Goal: Information Seeking & Learning: Learn about a topic

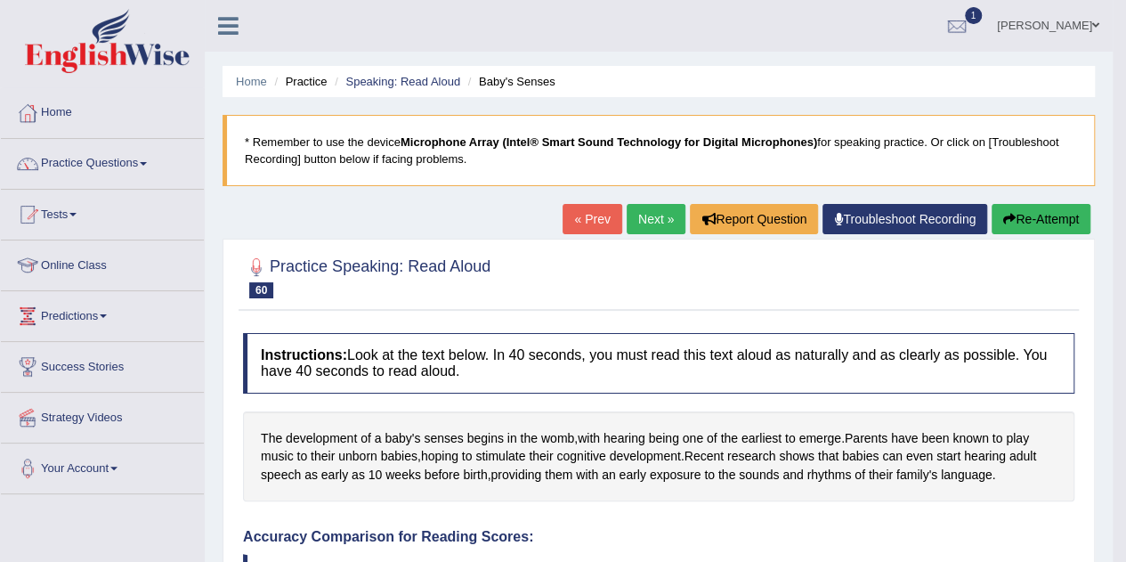
click at [109, 266] on link "Online Class" at bounding box center [102, 262] width 203 height 45
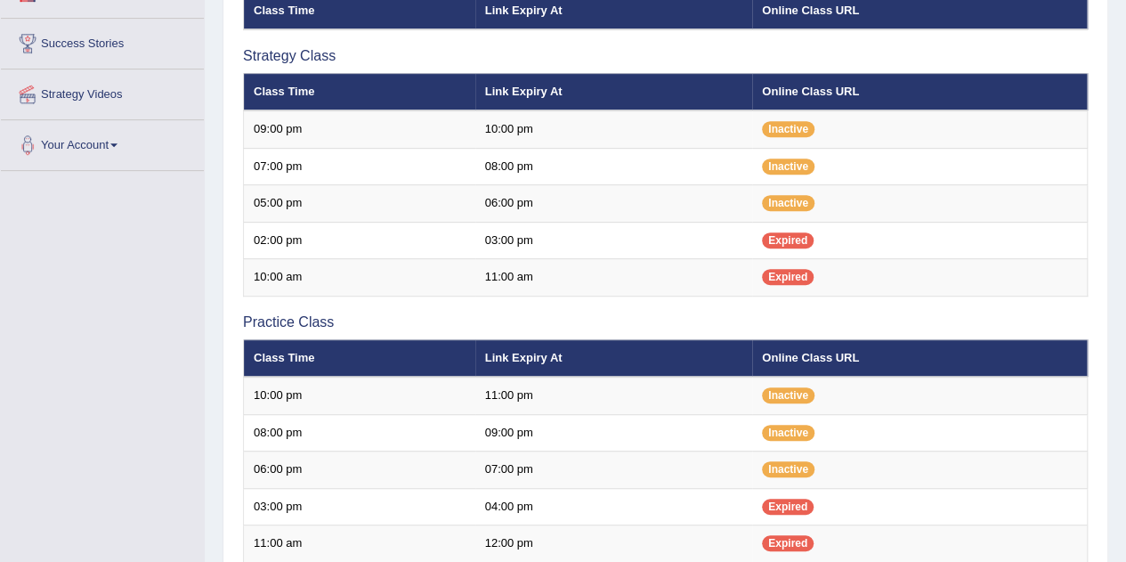
scroll to position [328, 0]
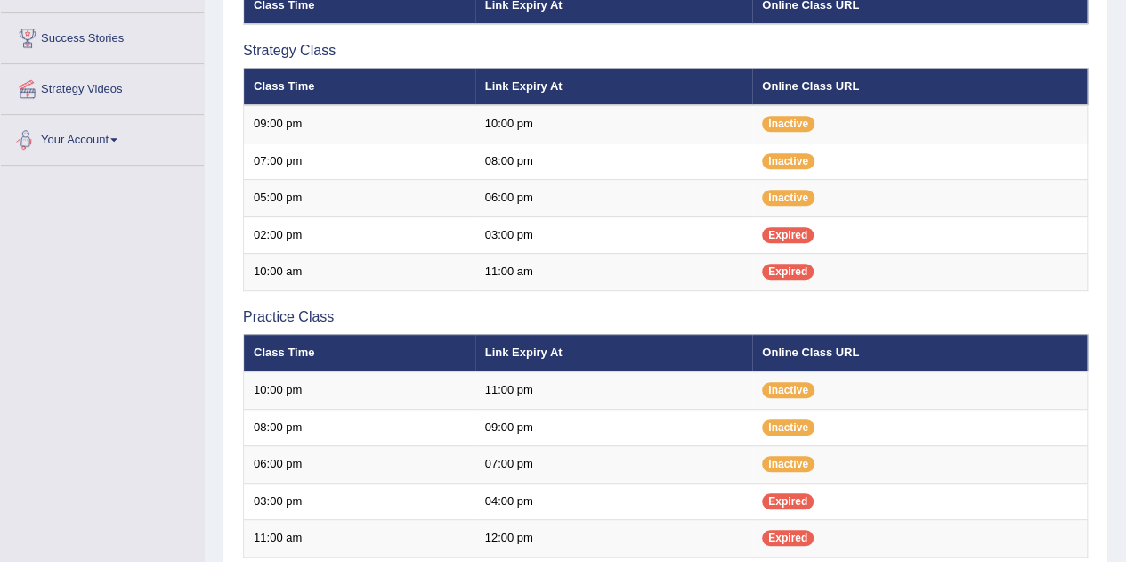
click at [105, 138] on link "Your Account" at bounding box center [102, 137] width 203 height 45
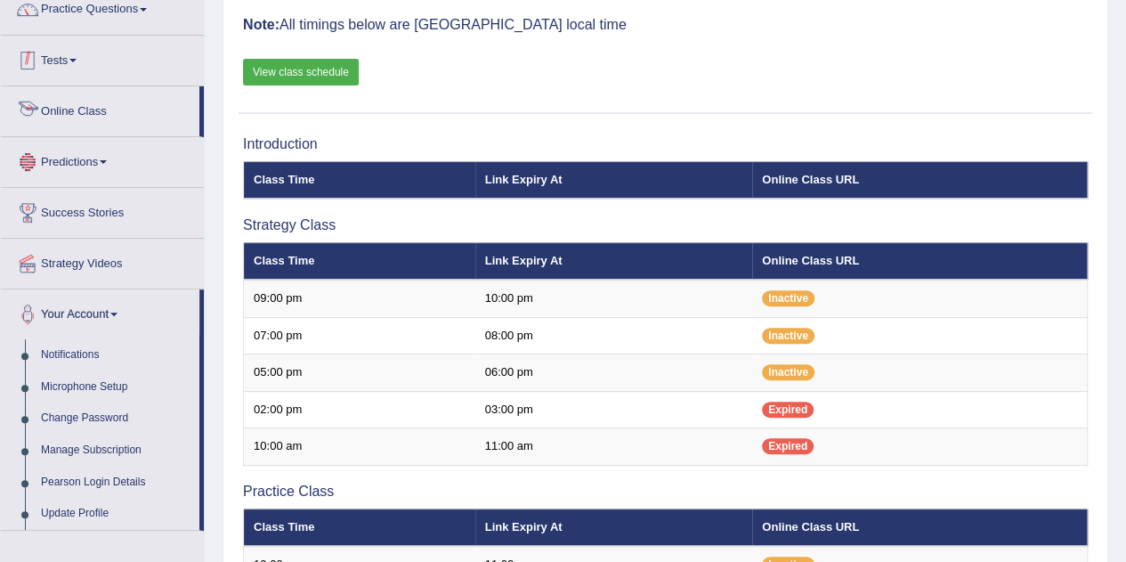
scroll to position [154, 0]
click at [77, 156] on link "Predictions" at bounding box center [102, 159] width 203 height 45
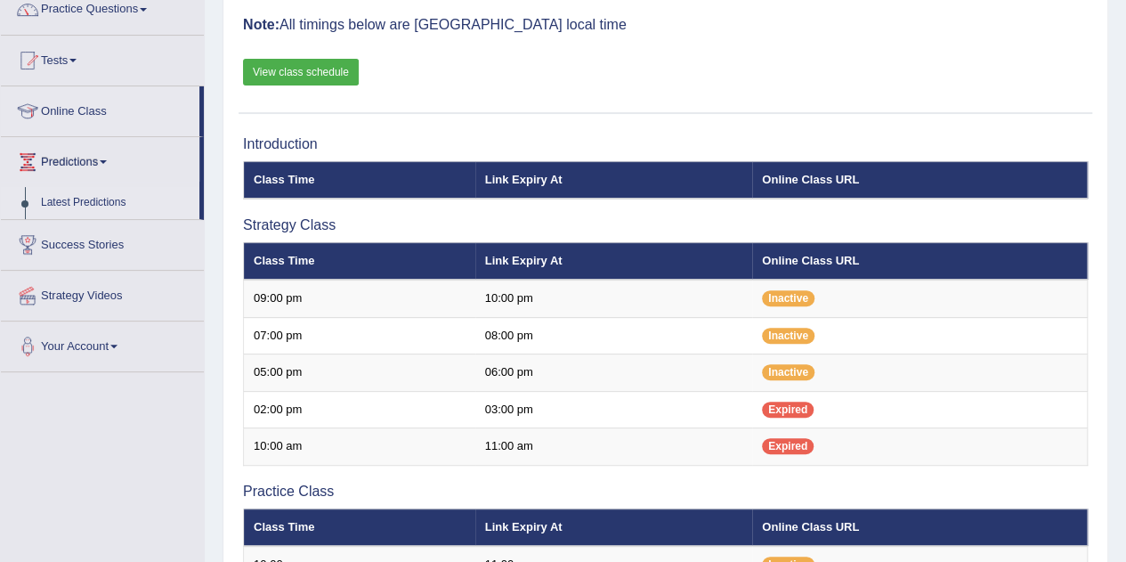
click at [73, 197] on link "Latest Predictions" at bounding box center [116, 203] width 166 height 32
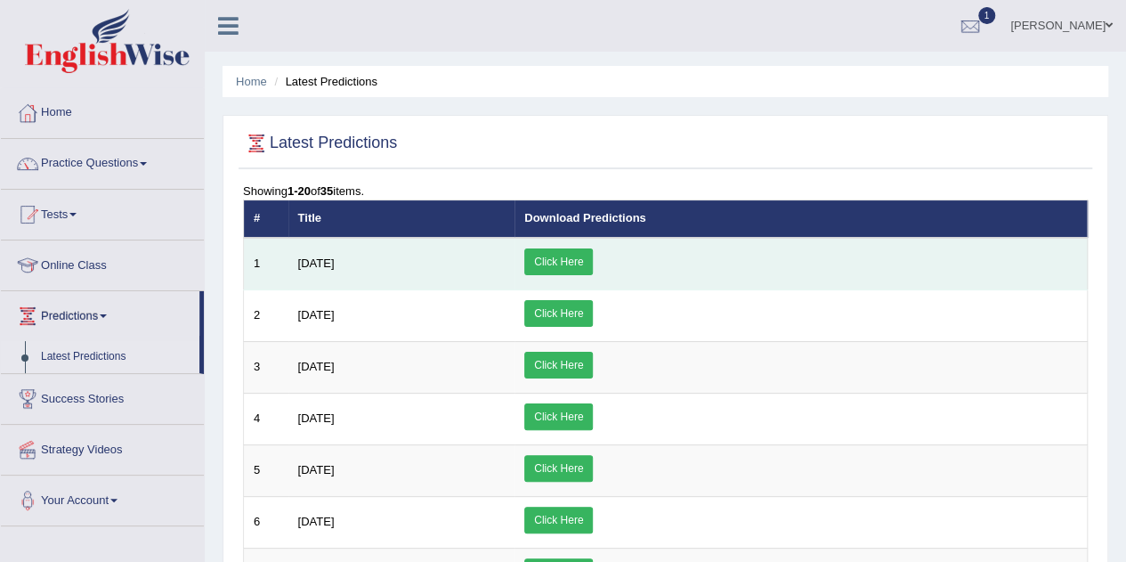
click at [593, 255] on link "Click Here" at bounding box center [558, 261] width 69 height 27
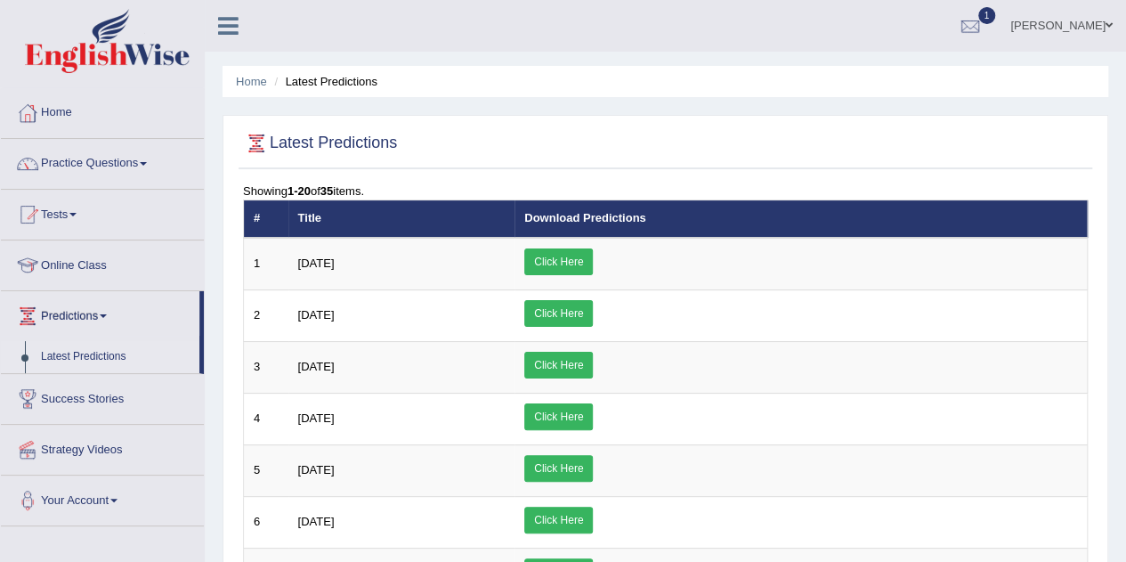
click at [88, 266] on link "Online Class" at bounding box center [102, 262] width 203 height 45
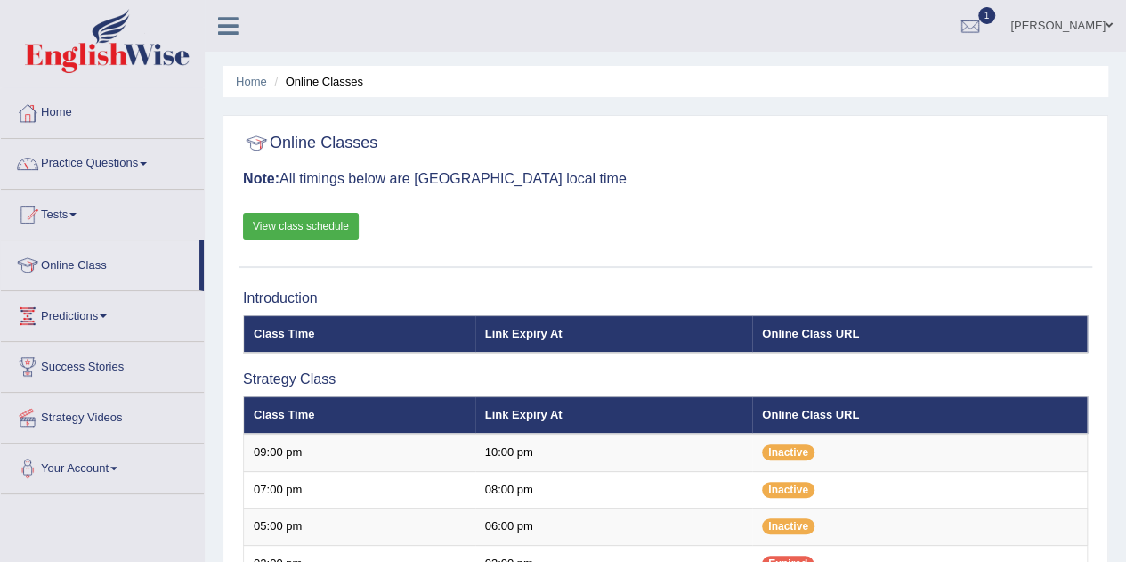
click at [278, 223] on link "View class schedule" at bounding box center [301, 226] width 116 height 27
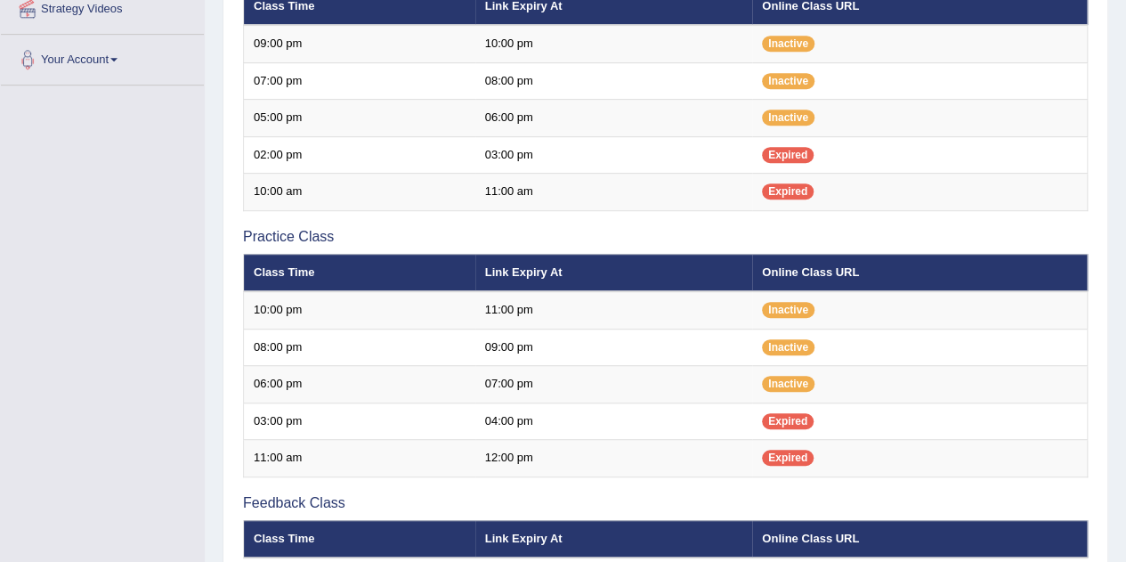
scroll to position [404, 0]
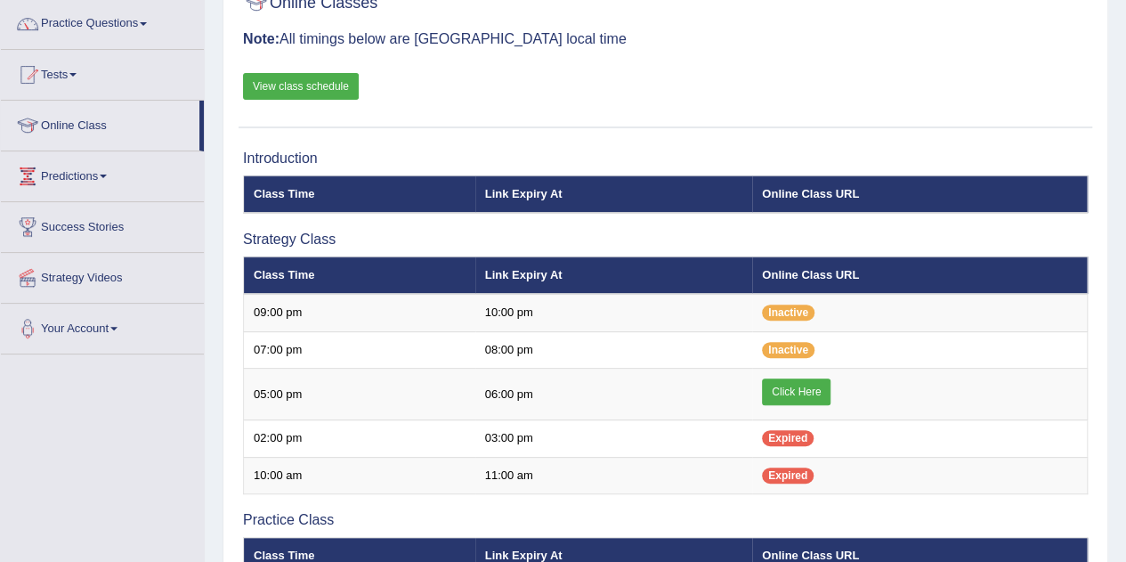
scroll to position [151, 0]
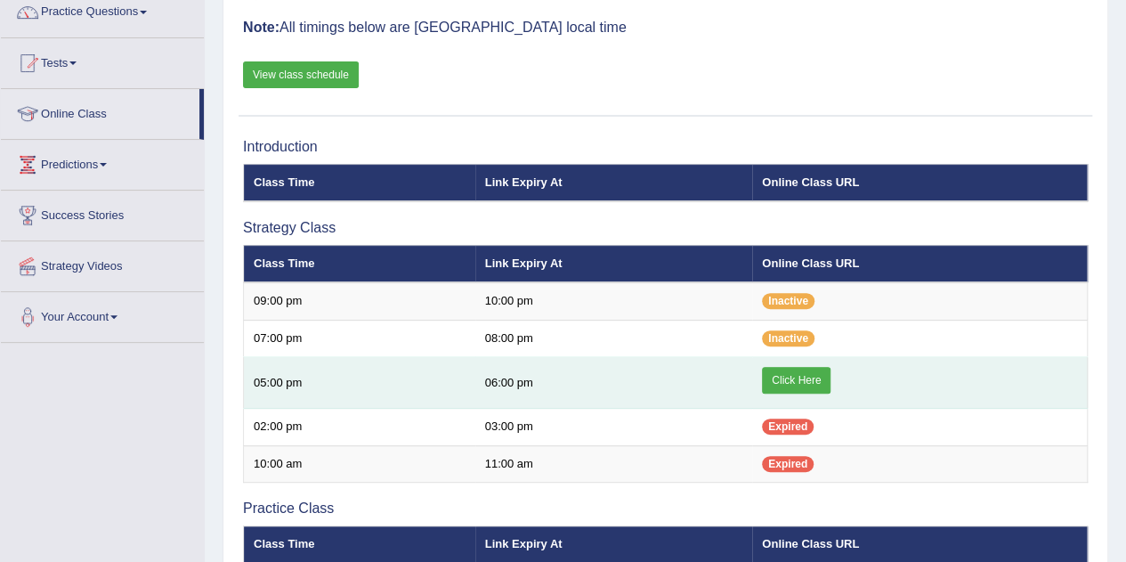
click at [789, 377] on link "Click Here" at bounding box center [796, 380] width 69 height 27
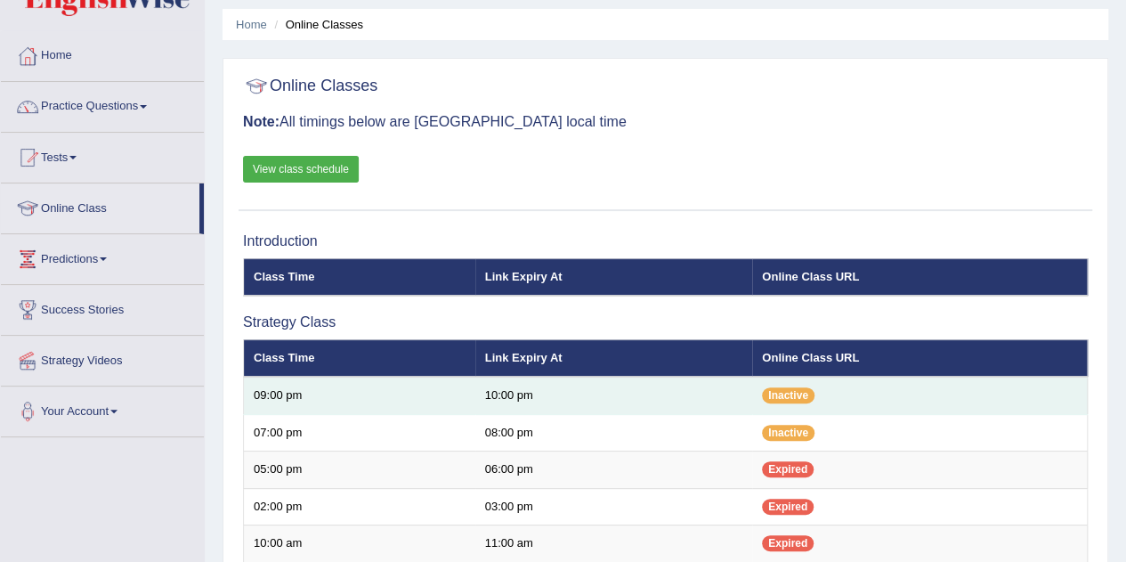
scroll to position [54, 0]
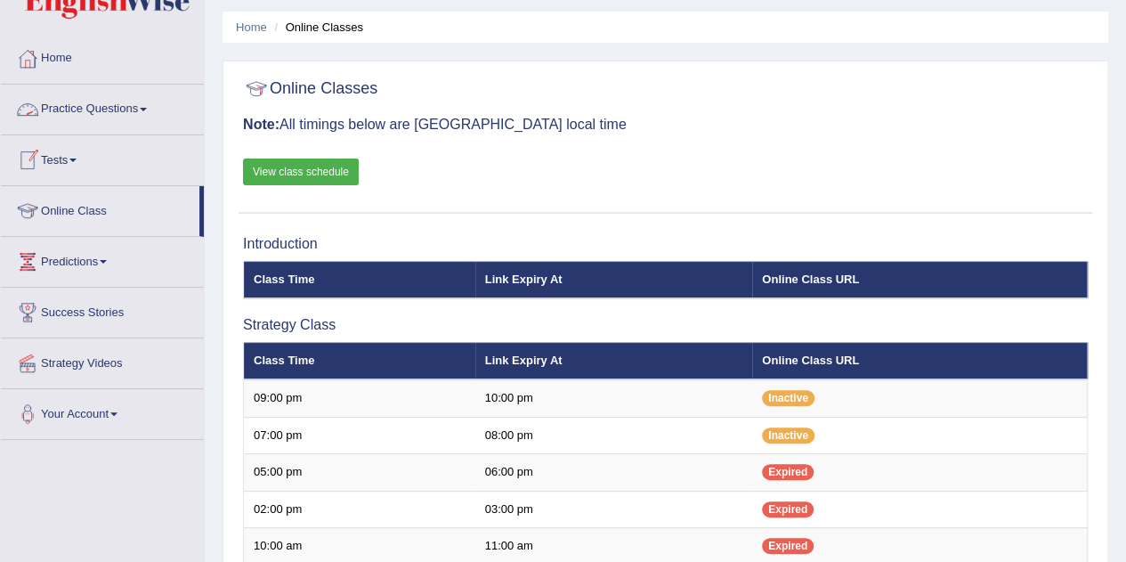
click at [118, 120] on link "Practice Questions" at bounding box center [102, 107] width 203 height 45
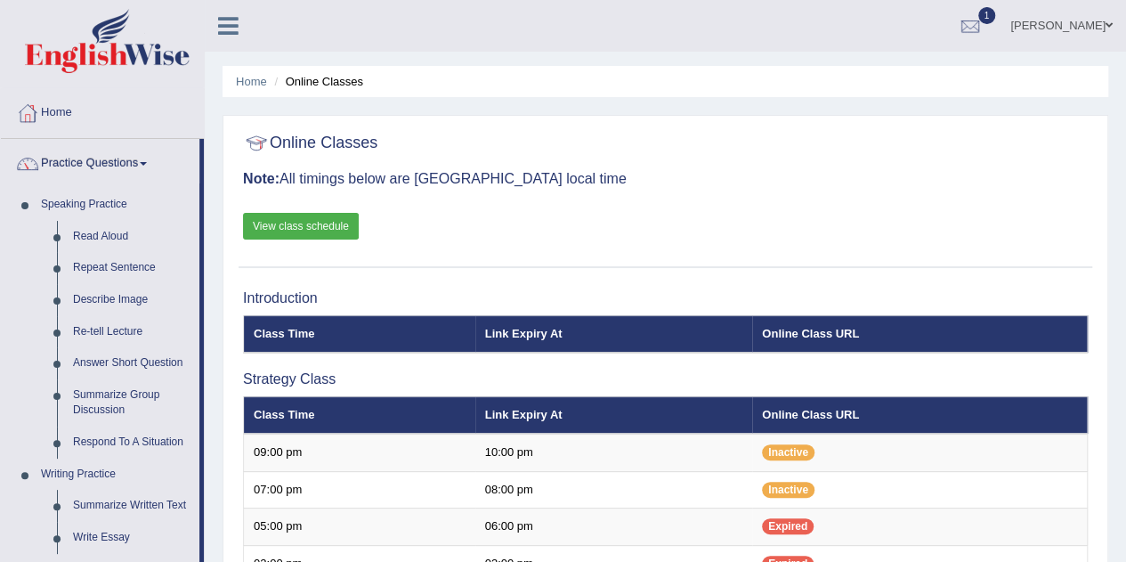
scroll to position [141, 0]
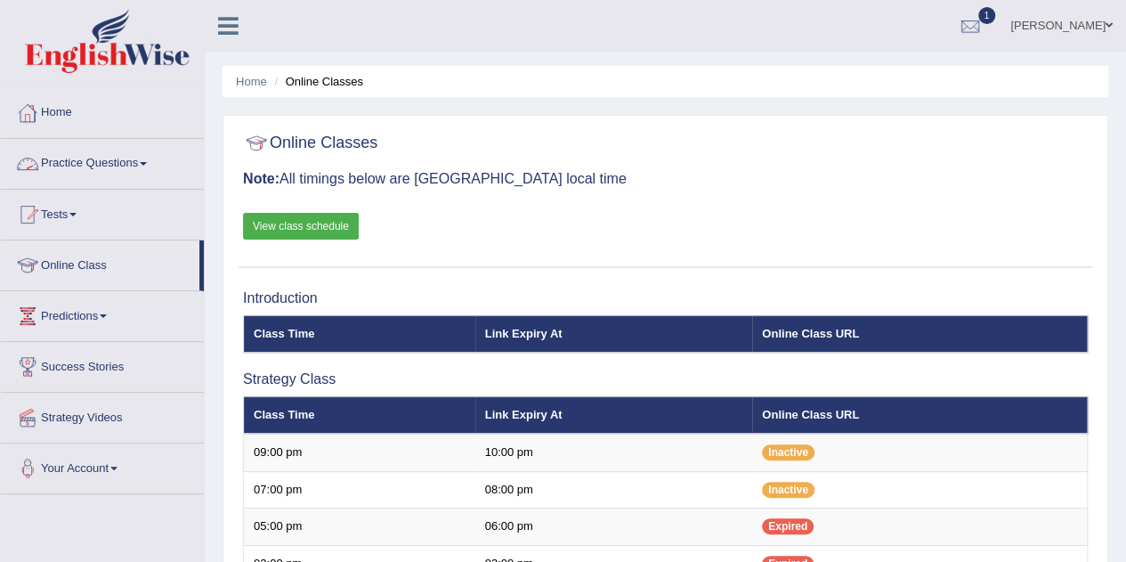
click at [118, 164] on link "Practice Questions" at bounding box center [102, 161] width 203 height 45
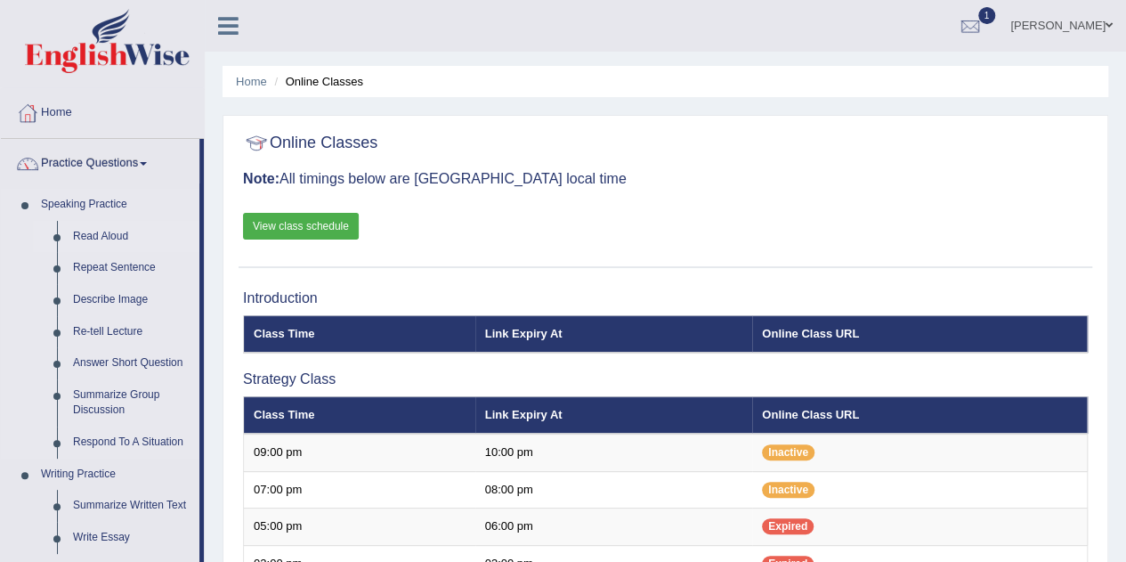
click at [110, 236] on link "Read Aloud" at bounding box center [132, 237] width 134 height 32
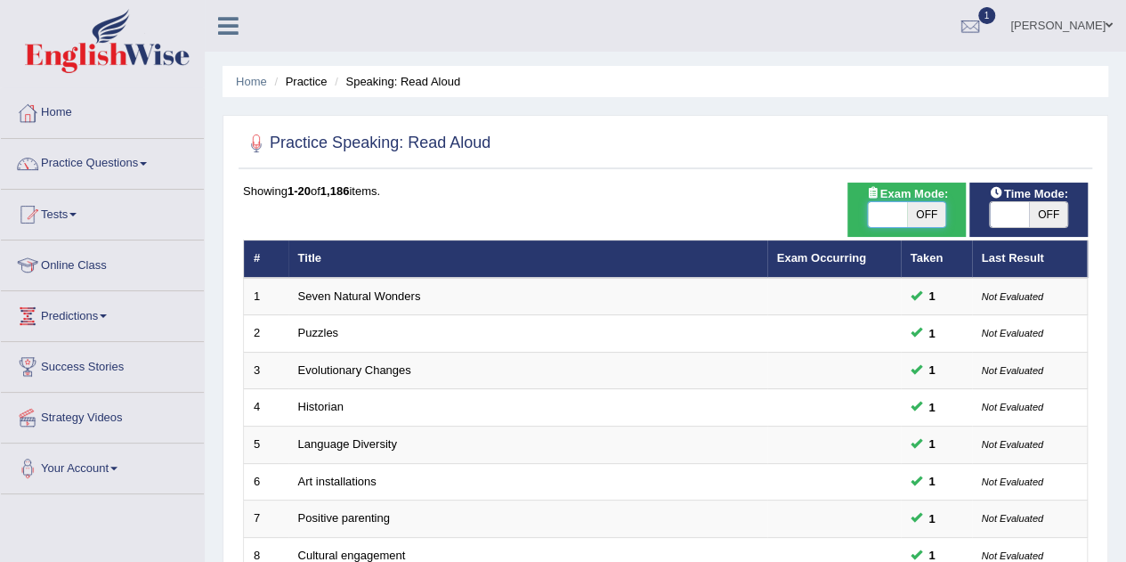
click at [888, 218] on span at bounding box center [887, 214] width 39 height 25
checkbox input "true"
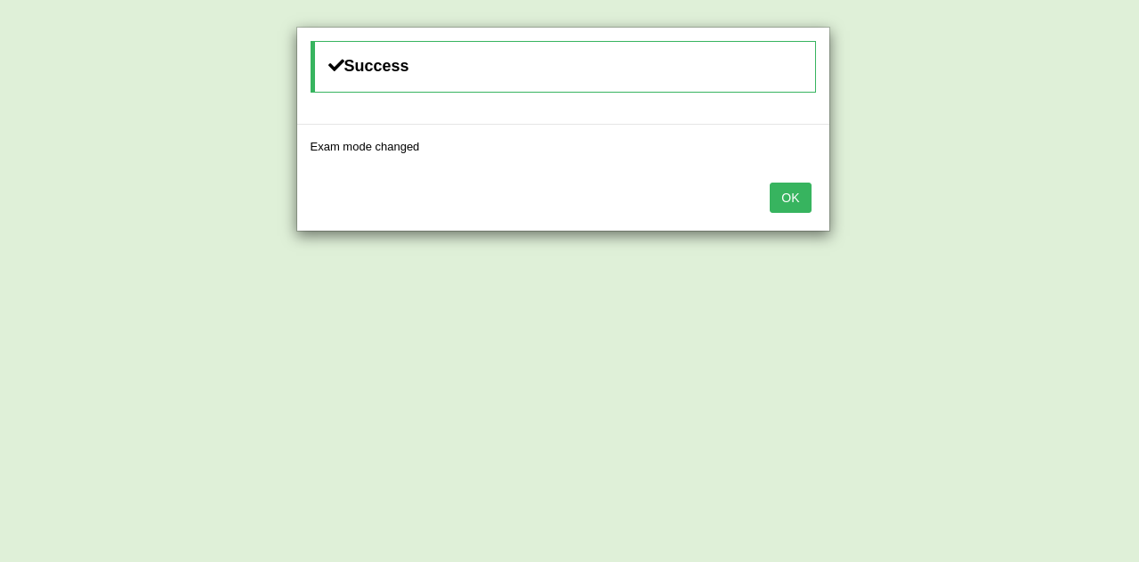
click at [787, 193] on button "OK" at bounding box center [790, 197] width 41 height 30
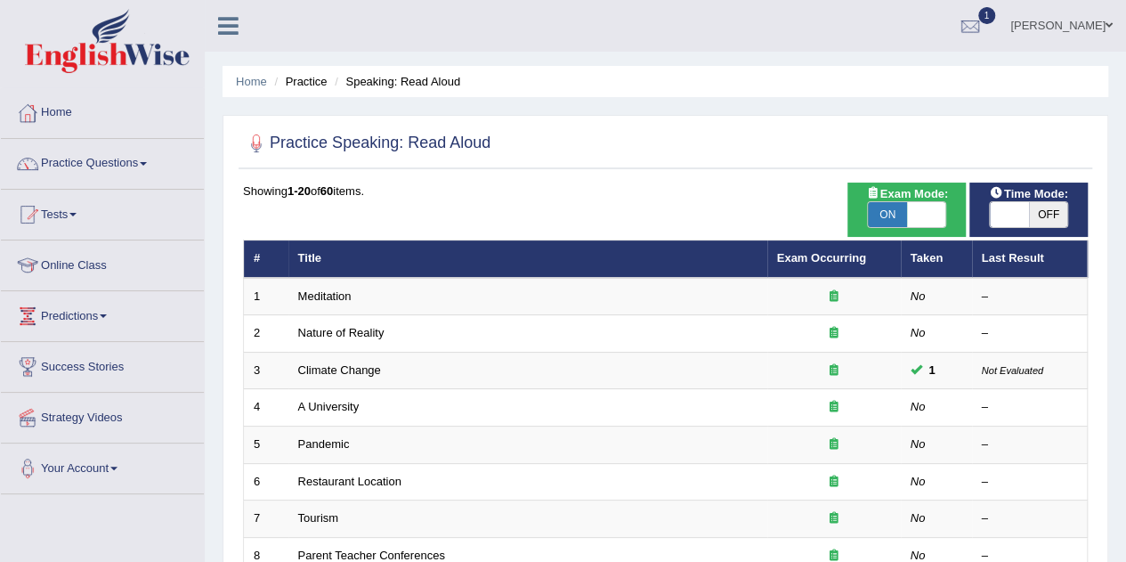
click at [1006, 214] on span at bounding box center [1009, 214] width 39 height 25
checkbox input "true"
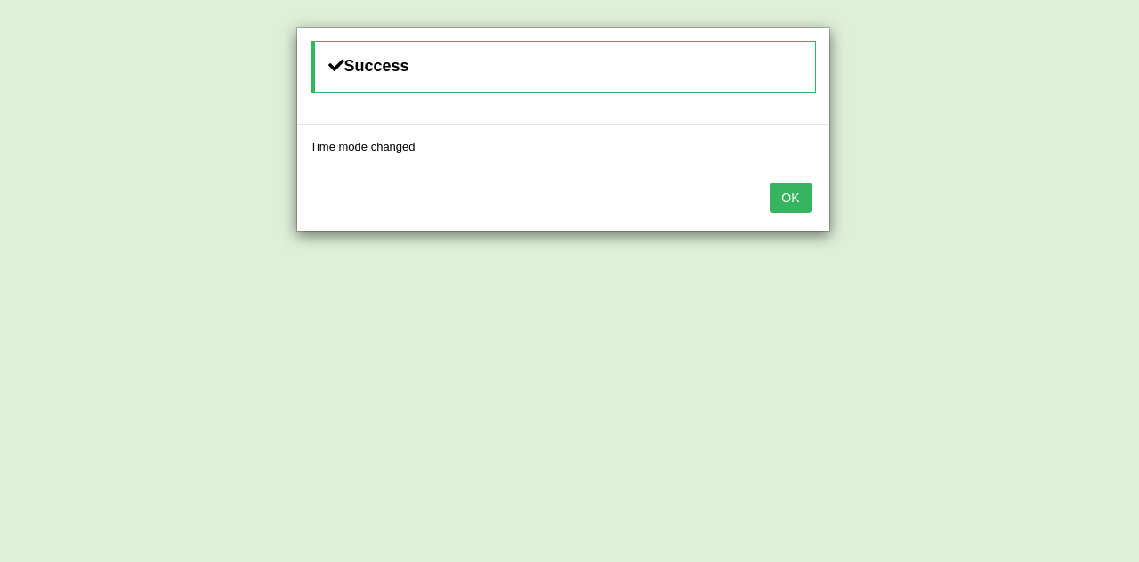
click at [779, 198] on button "OK" at bounding box center [790, 197] width 41 height 30
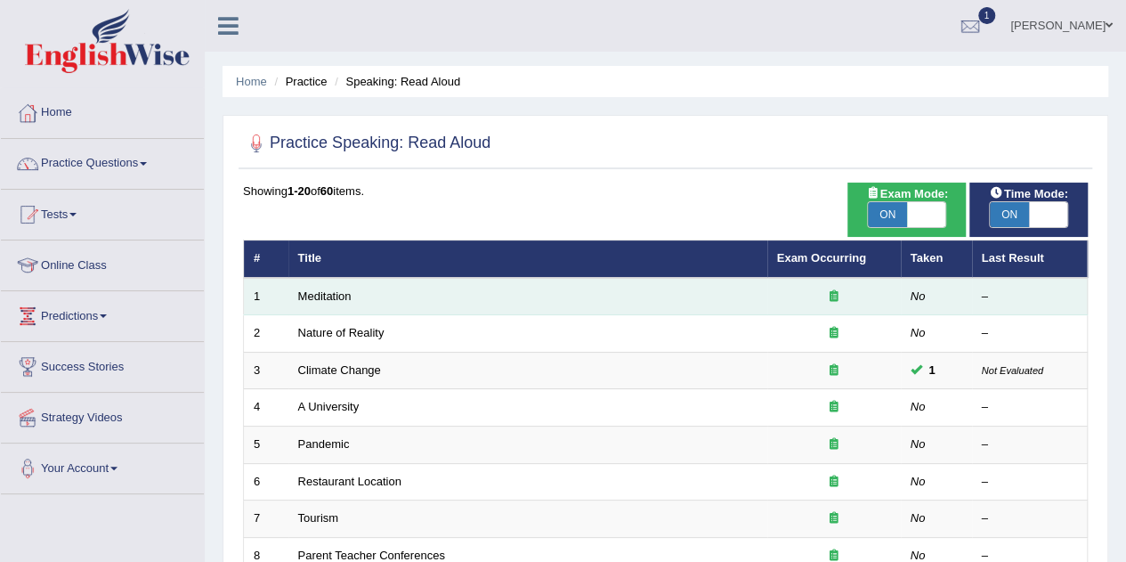
click at [392, 300] on td "Meditation" at bounding box center [527, 296] width 479 height 37
click at [340, 295] on link "Meditation" at bounding box center [324, 295] width 53 height 13
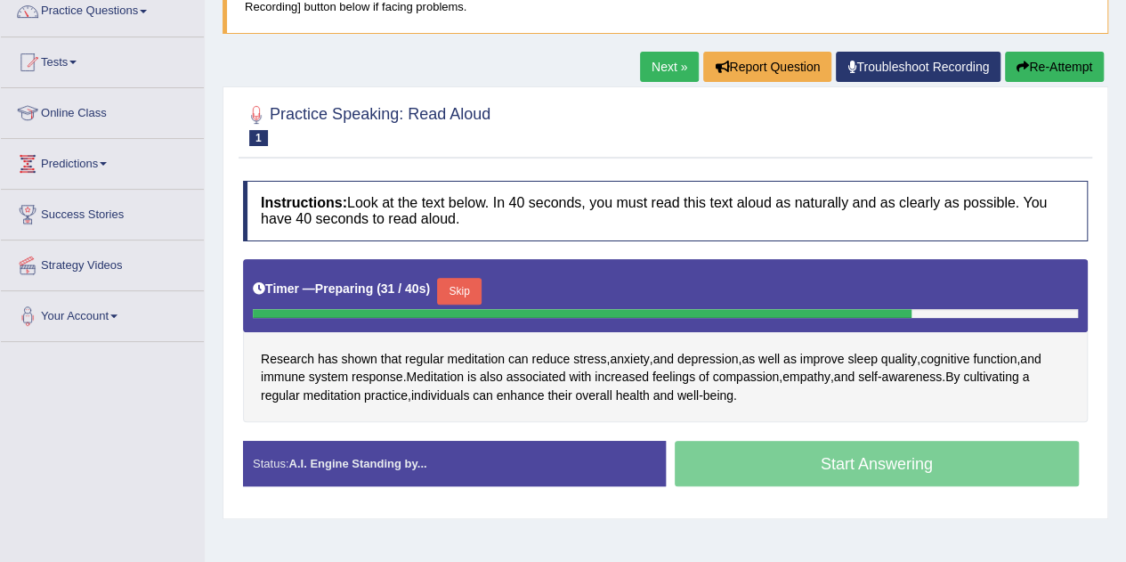
scroll to position [161, 0]
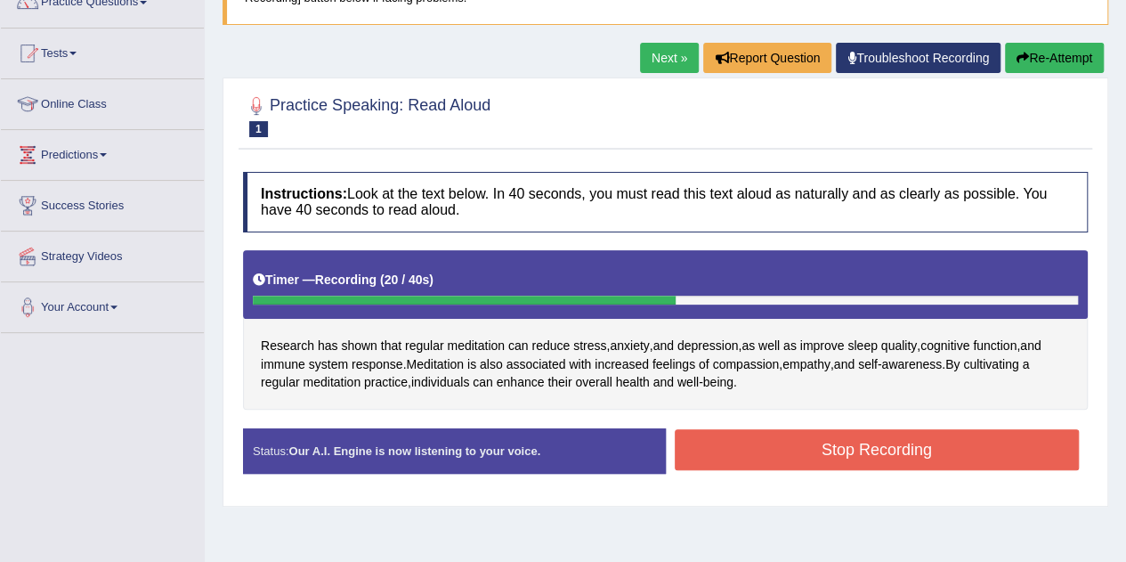
click at [785, 437] on button "Stop Recording" at bounding box center [877, 449] width 405 height 41
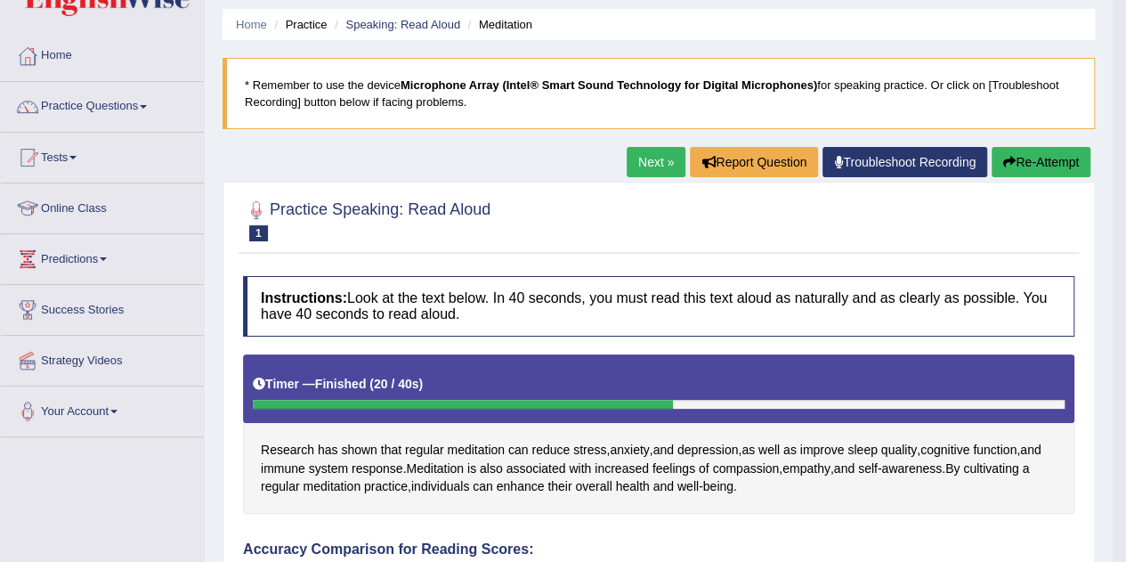
scroll to position [47, 0]
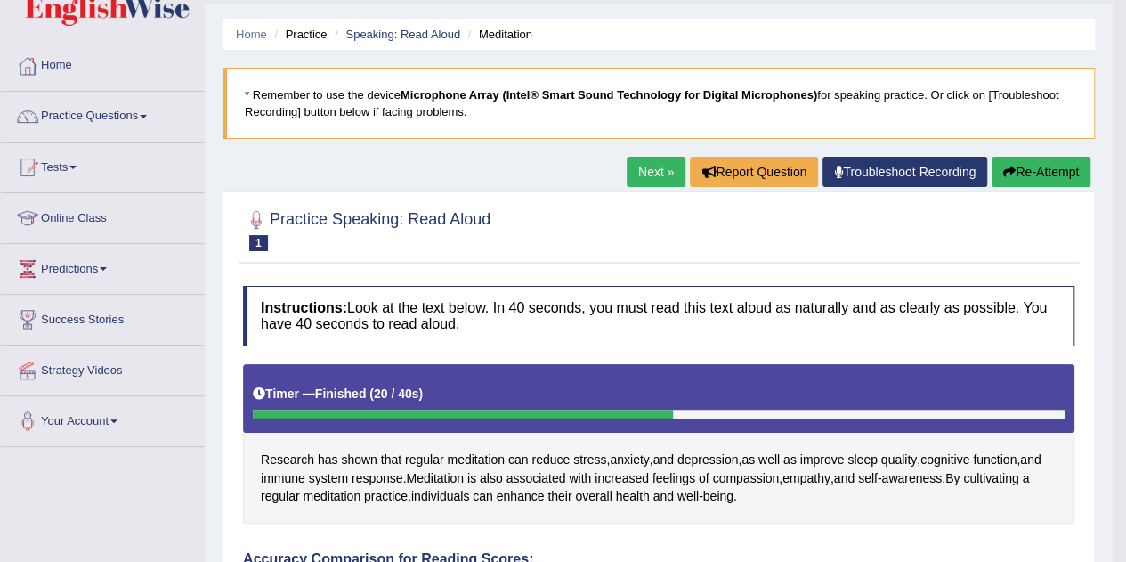
click at [648, 174] on link "Next »" at bounding box center [656, 172] width 59 height 30
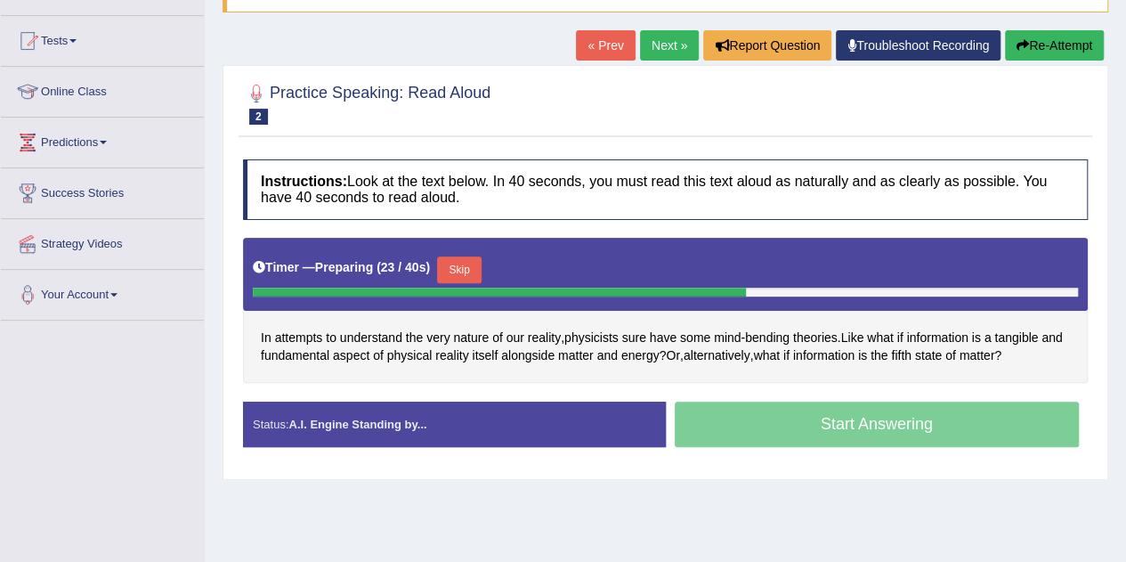
scroll to position [177, 0]
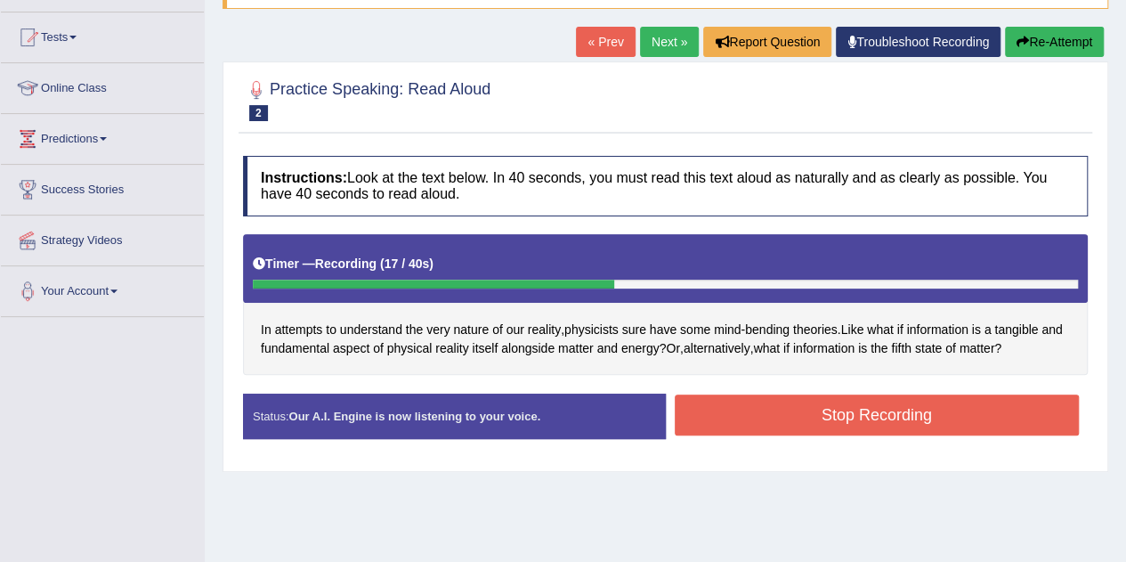
click at [952, 407] on button "Stop Recording" at bounding box center [877, 414] width 405 height 41
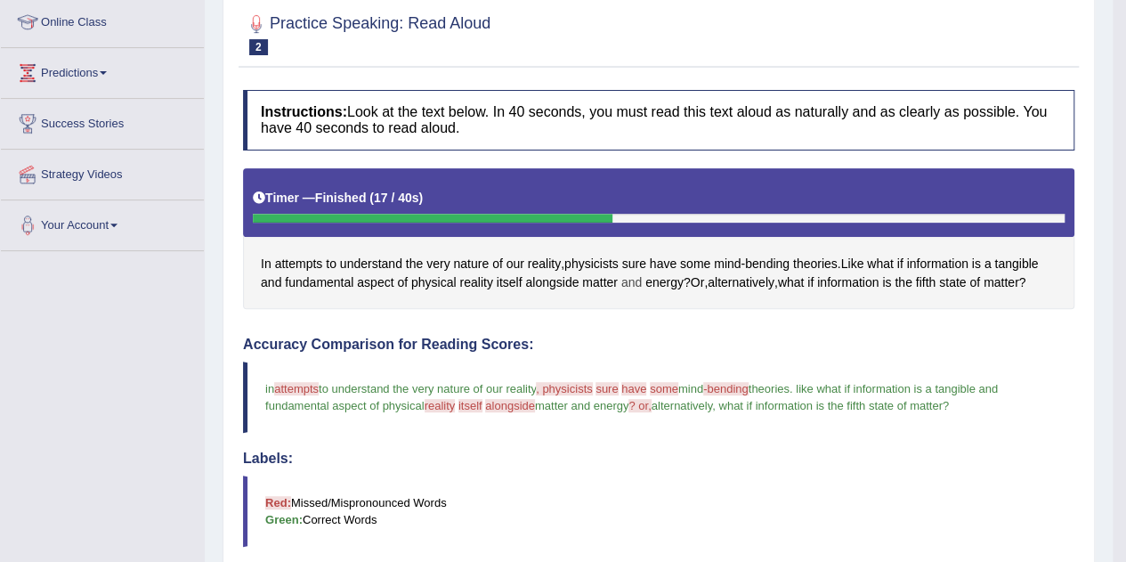
scroll to position [105, 0]
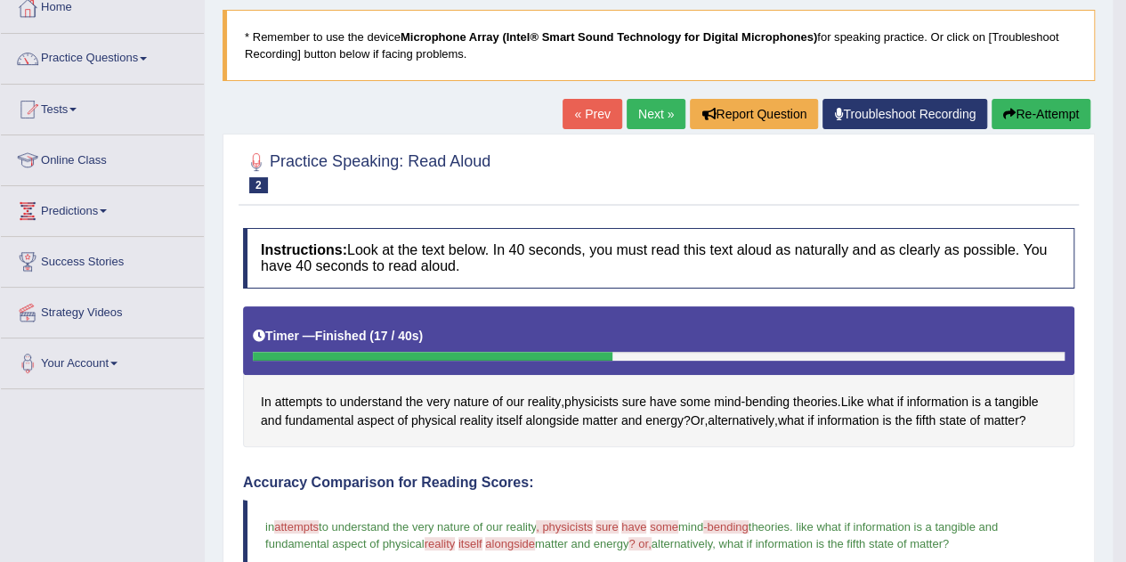
click at [643, 117] on link "Next »" at bounding box center [656, 114] width 59 height 30
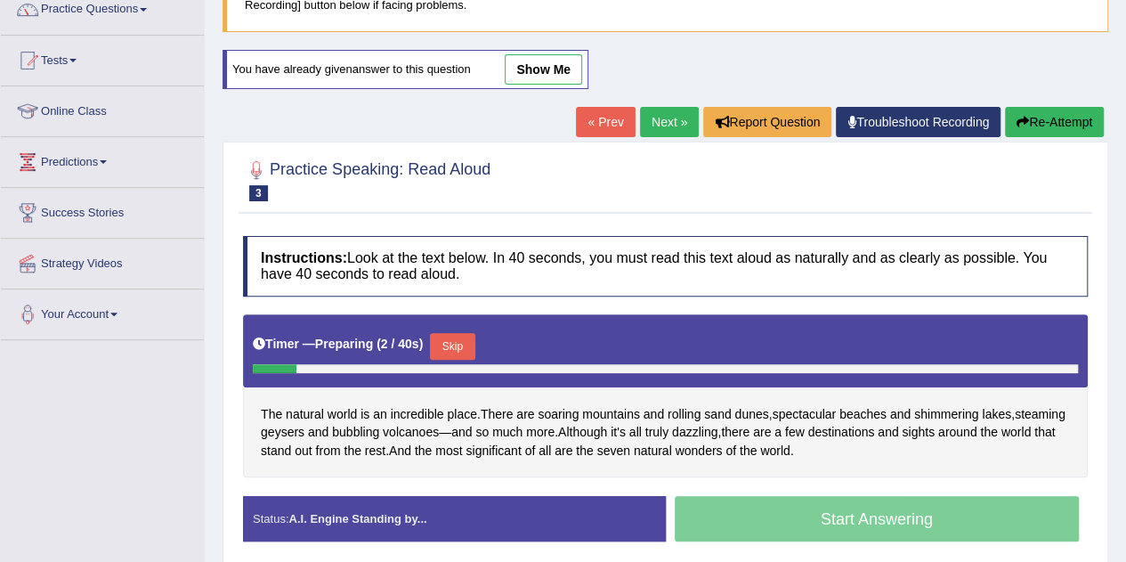
scroll to position [183, 0]
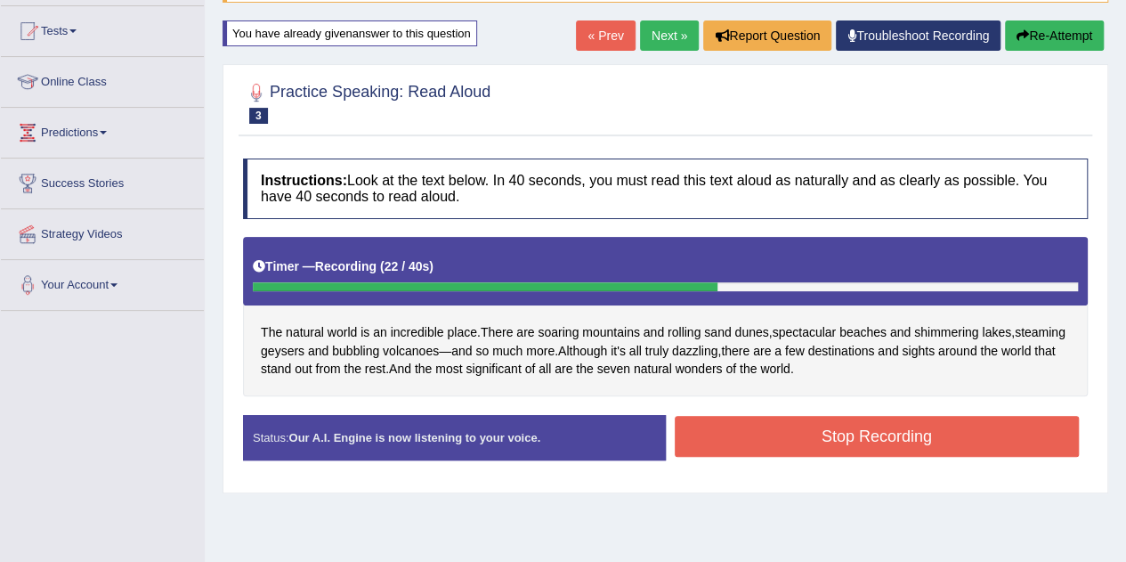
click at [826, 431] on button "Stop Recording" at bounding box center [877, 436] width 405 height 41
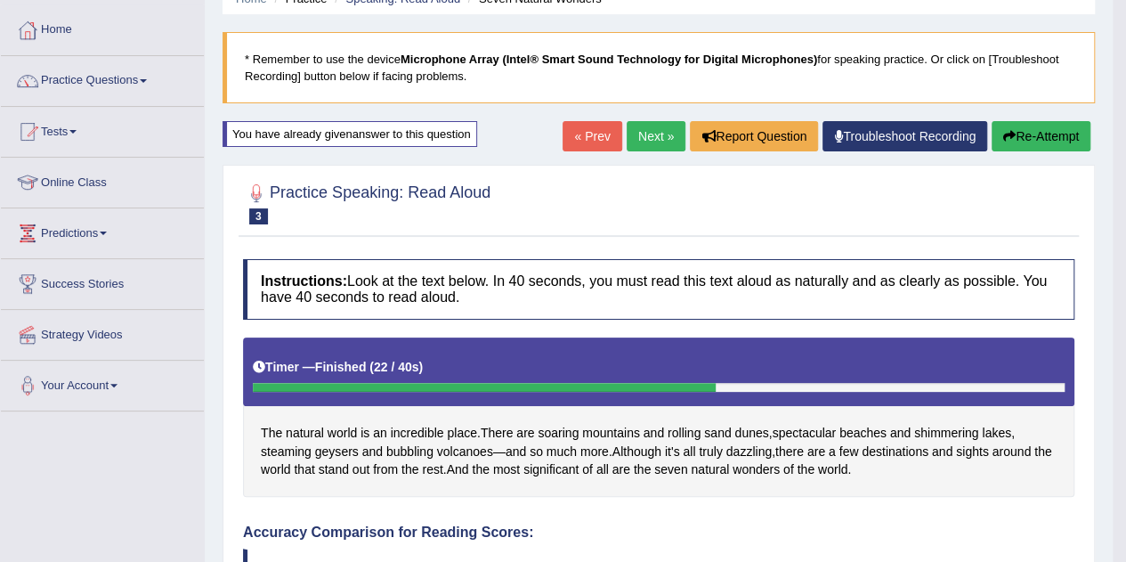
scroll to position [82, 0]
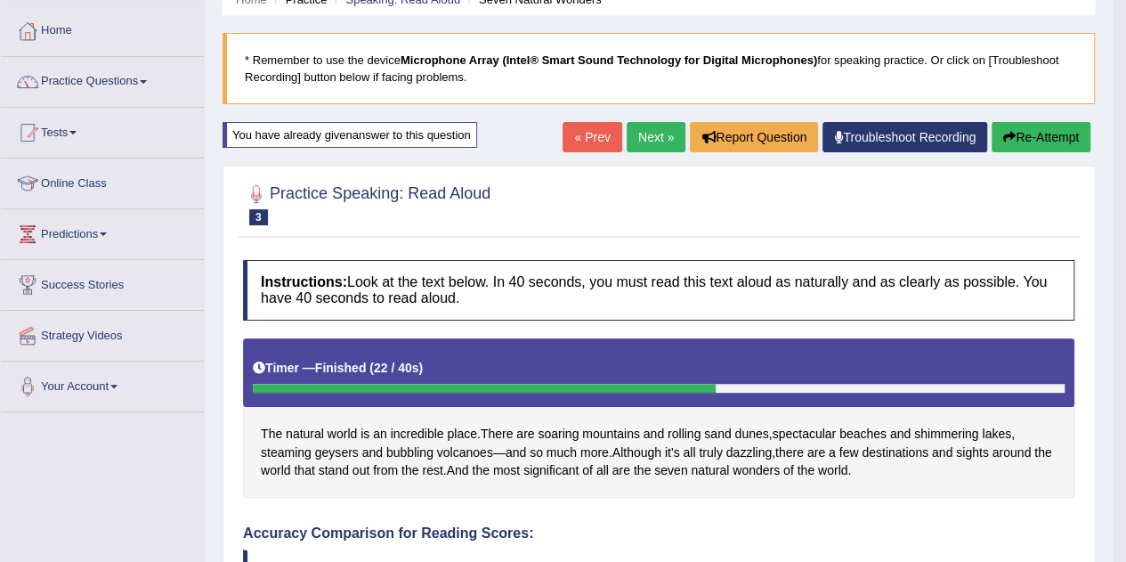
click at [655, 133] on link "Next »" at bounding box center [656, 137] width 59 height 30
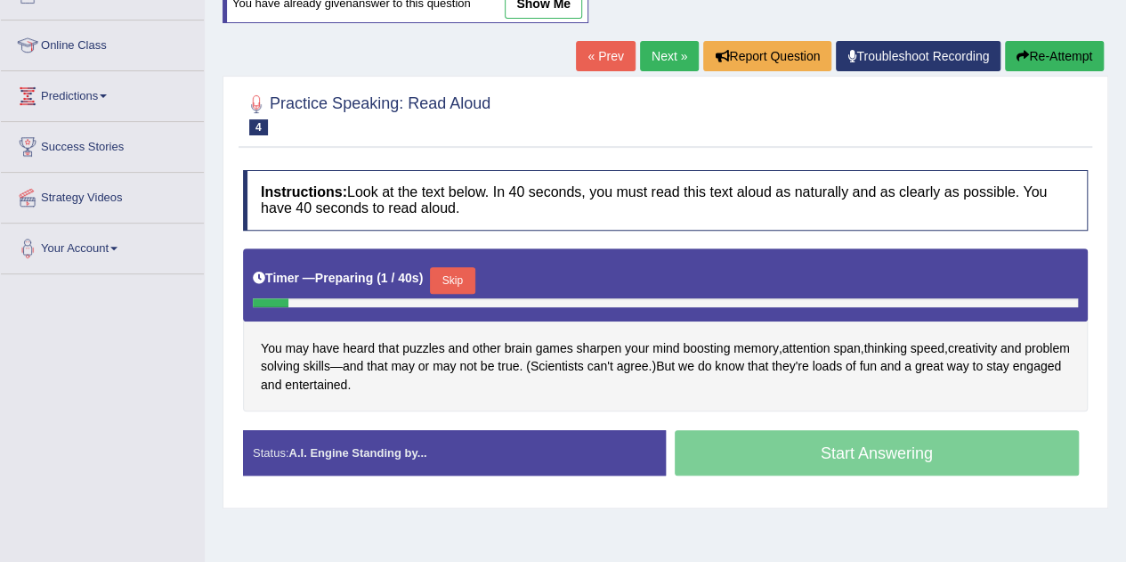
scroll to position [225, 0]
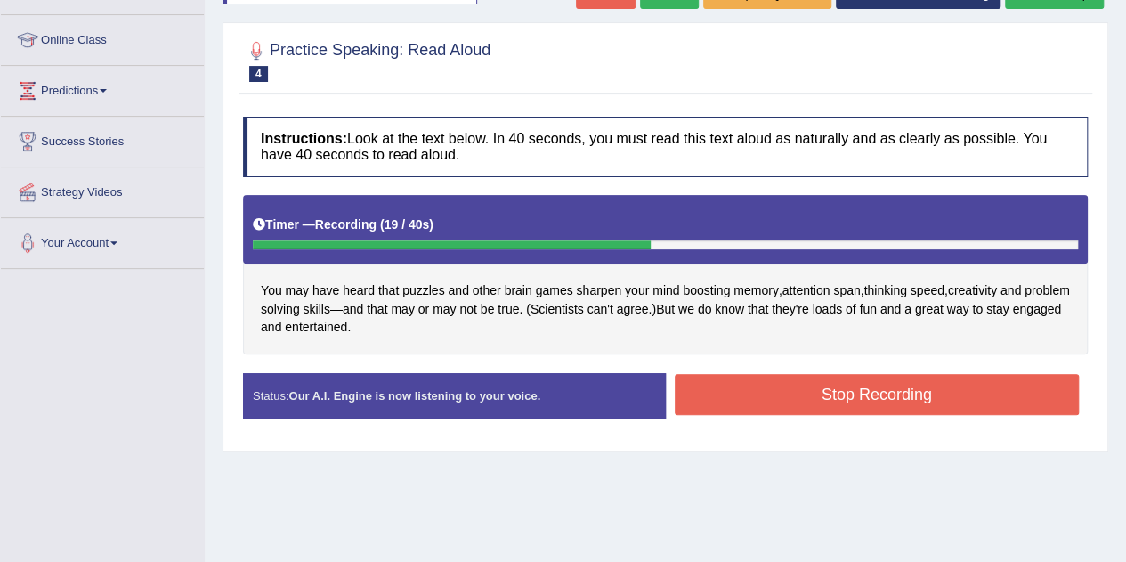
click at [716, 400] on button "Stop Recording" at bounding box center [877, 394] width 405 height 41
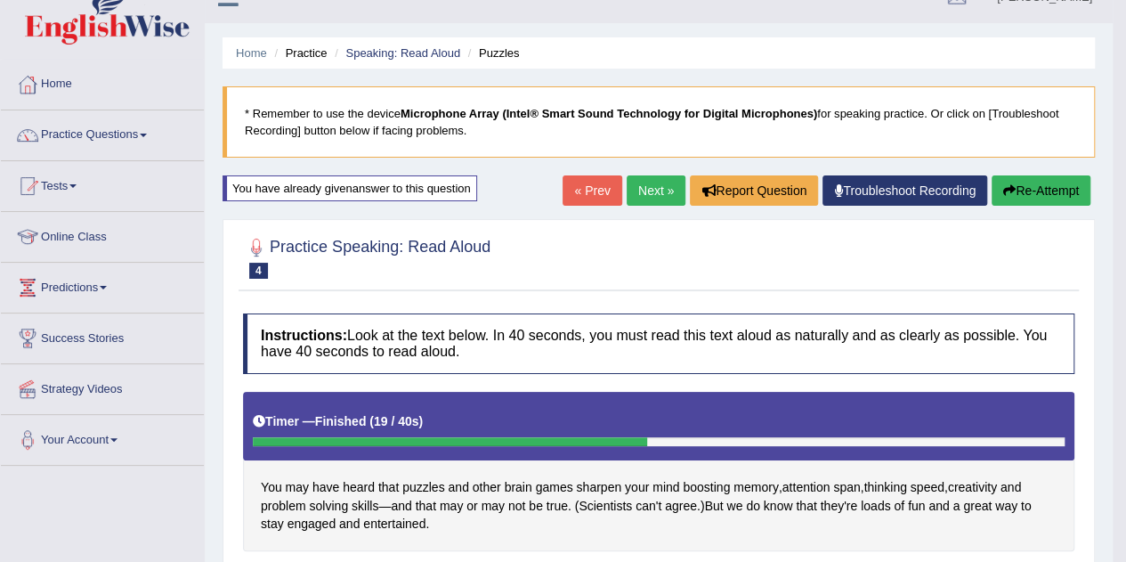
scroll to position [25, 0]
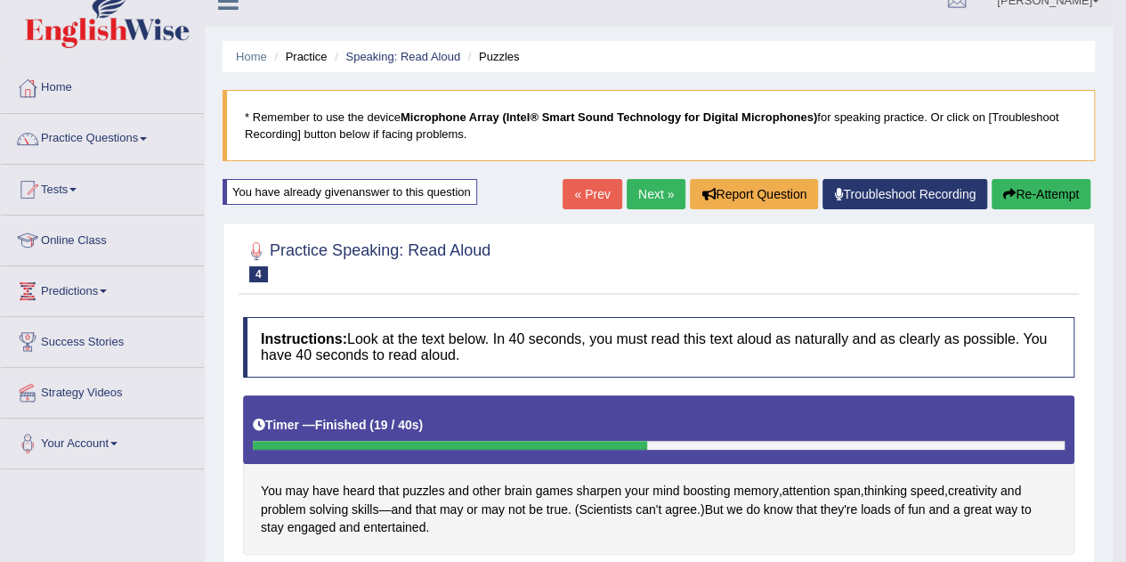
click at [650, 196] on link "Next »" at bounding box center [656, 194] width 59 height 30
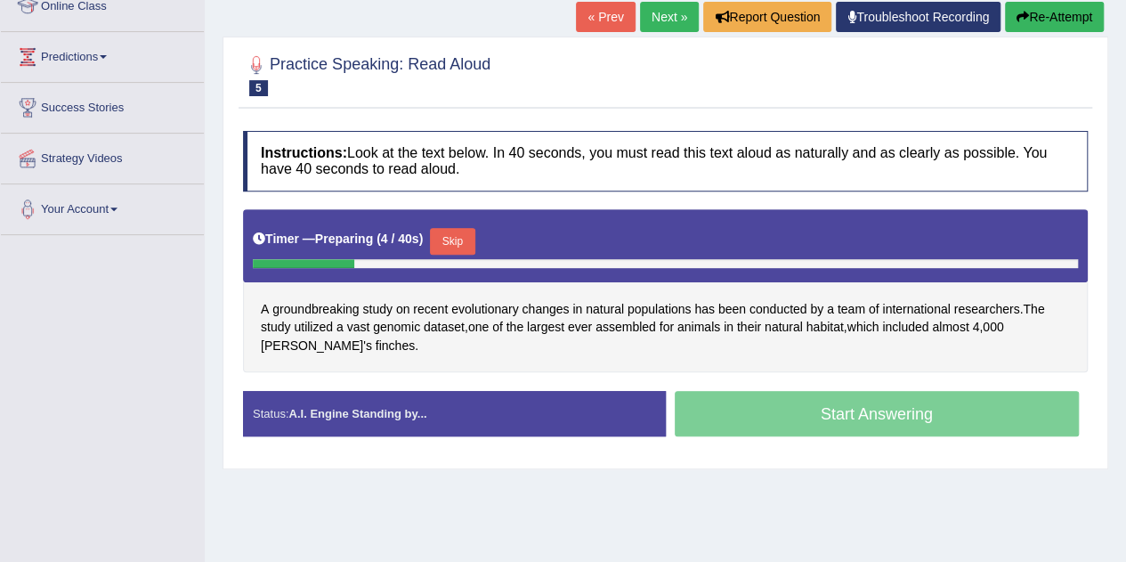
scroll to position [260, 0]
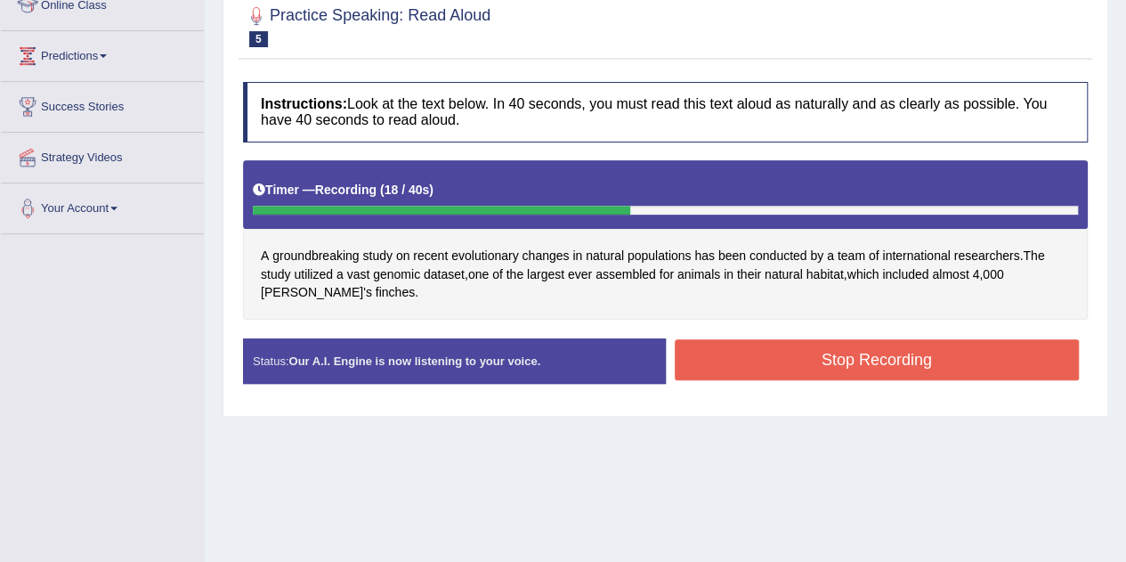
click at [748, 351] on button "Stop Recording" at bounding box center [877, 359] width 405 height 41
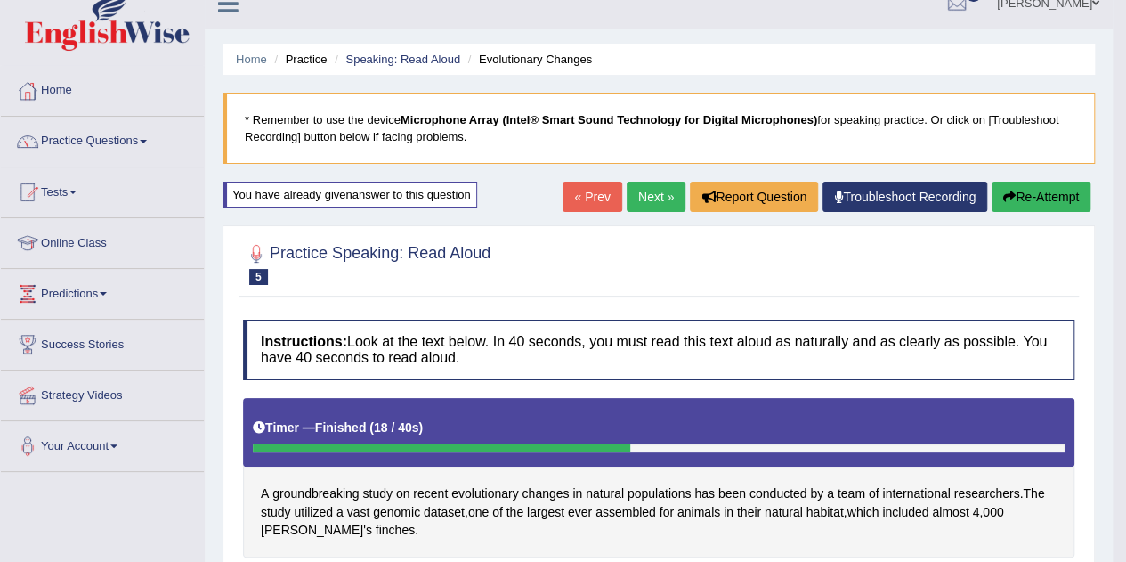
scroll to position [18, 0]
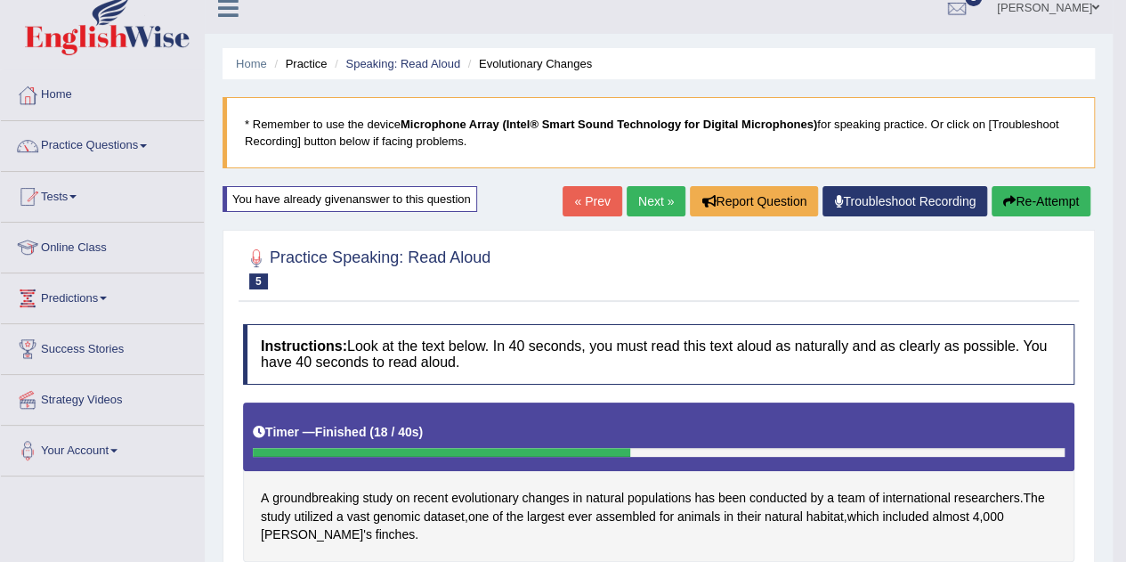
click at [650, 202] on link "Next »" at bounding box center [656, 201] width 59 height 30
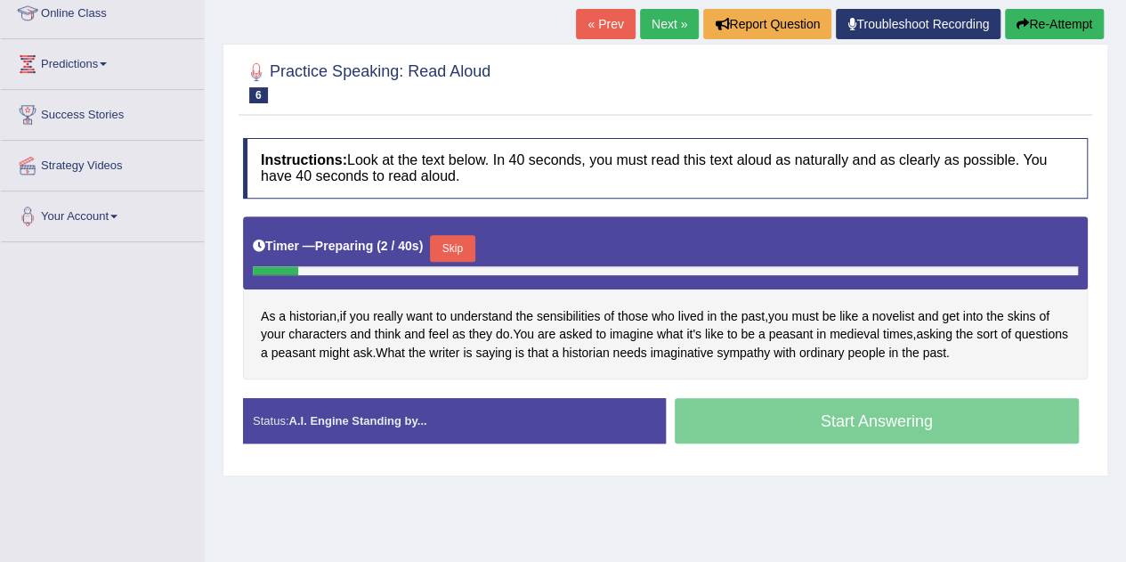
scroll to position [251, 0]
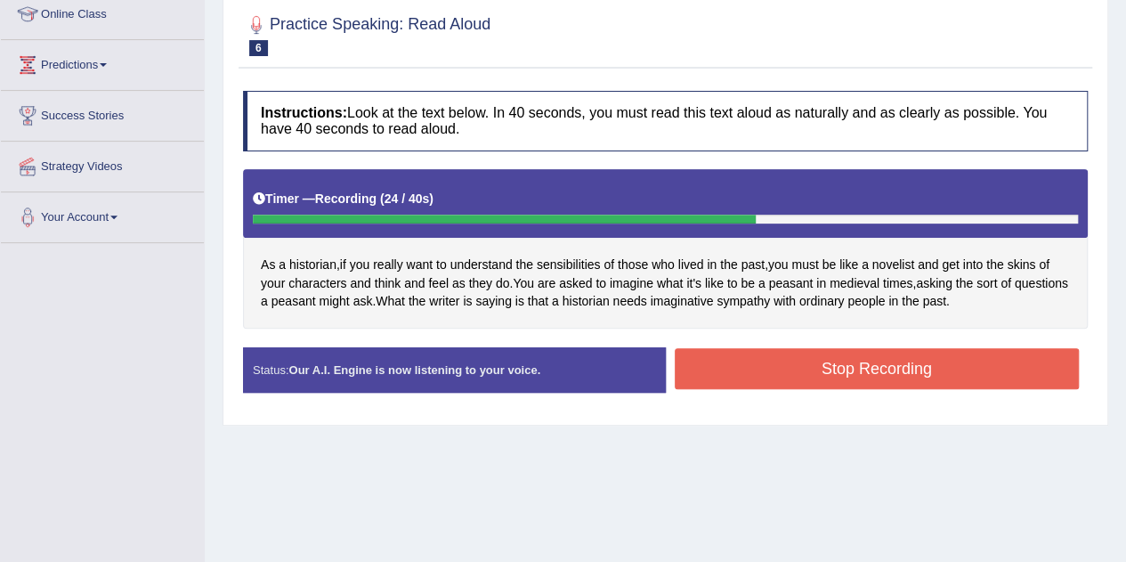
click at [948, 366] on button "Stop Recording" at bounding box center [877, 368] width 405 height 41
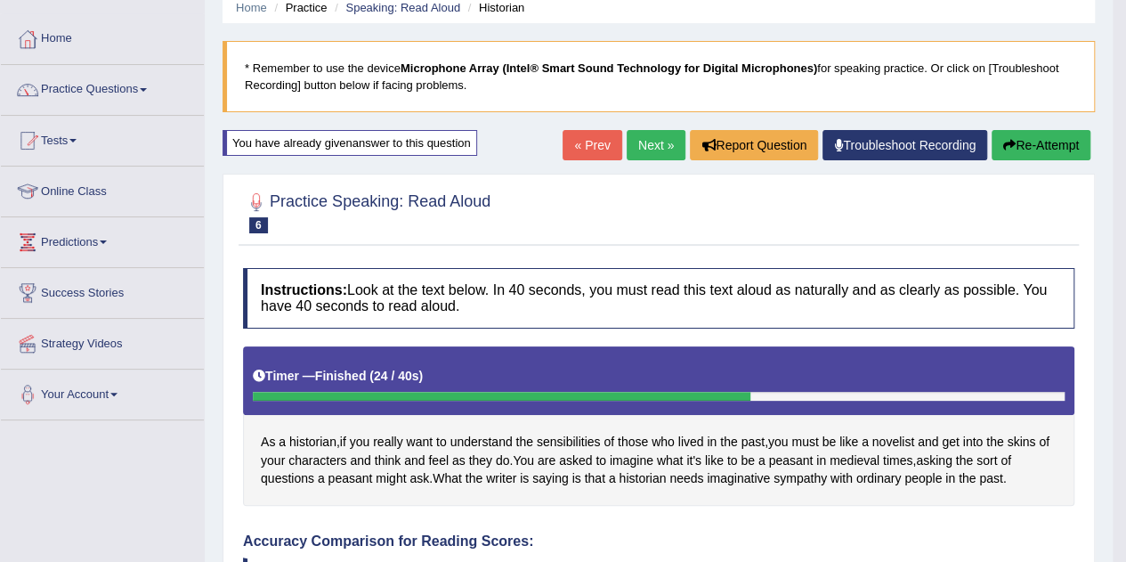
scroll to position [54, 0]
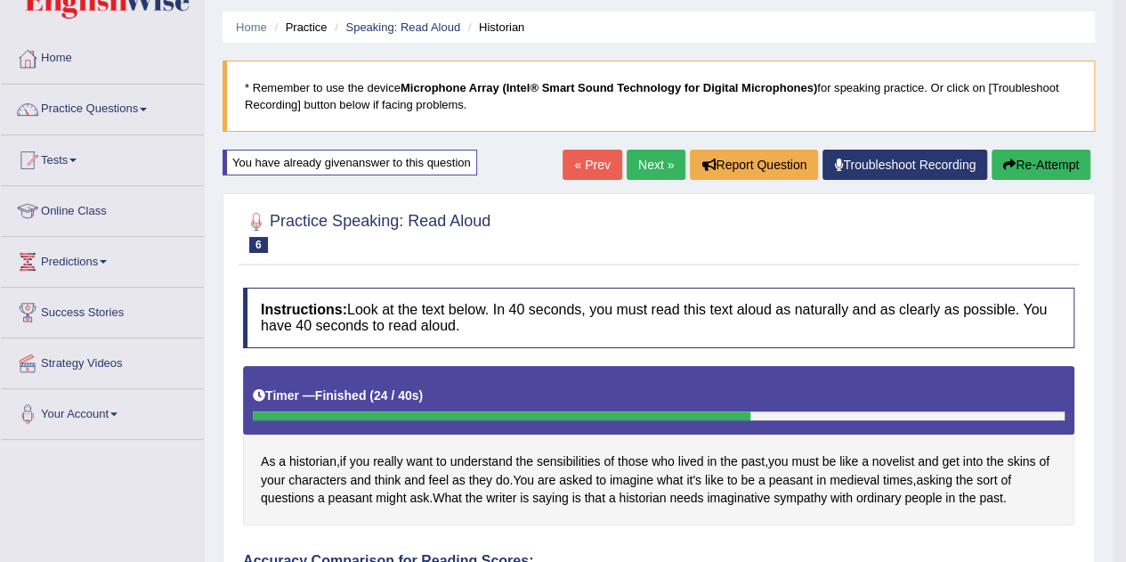
click at [644, 158] on link "Next »" at bounding box center [656, 165] width 59 height 30
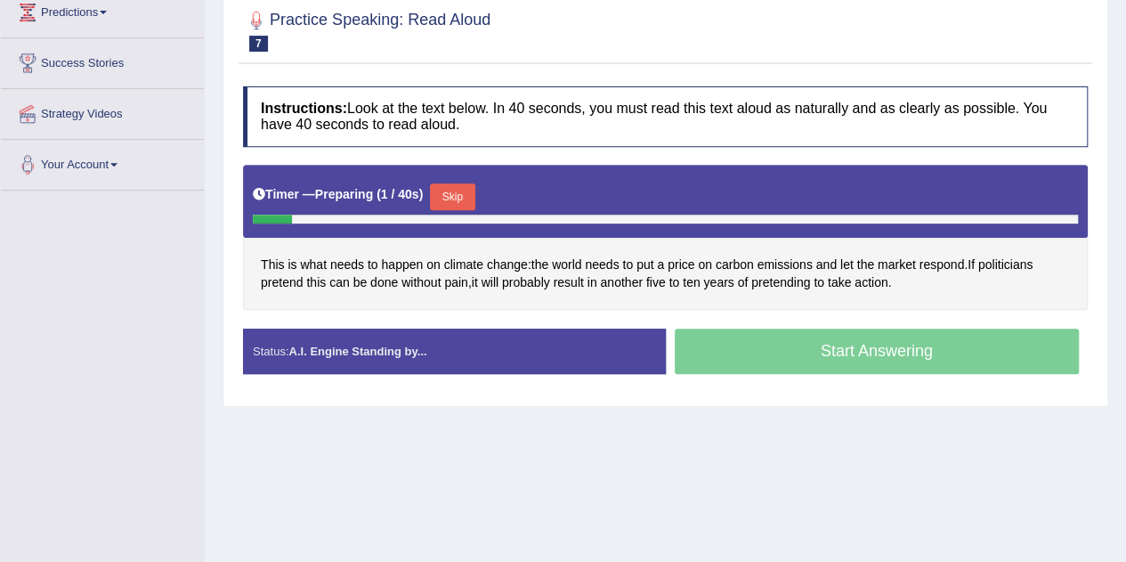
scroll to position [304, 0]
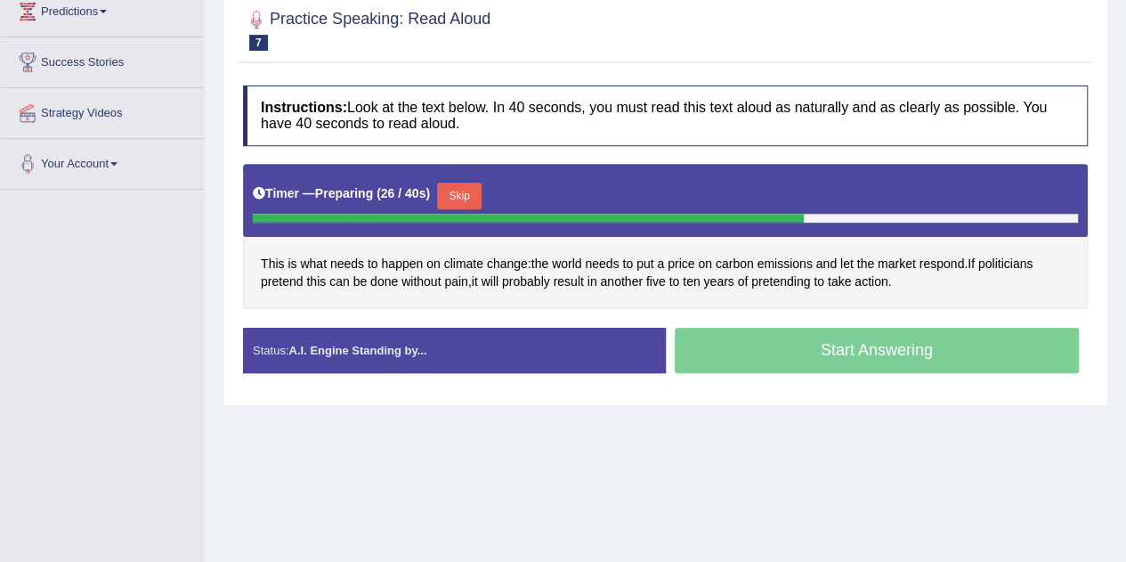
click at [461, 190] on button "Skip" at bounding box center [459, 195] width 45 height 27
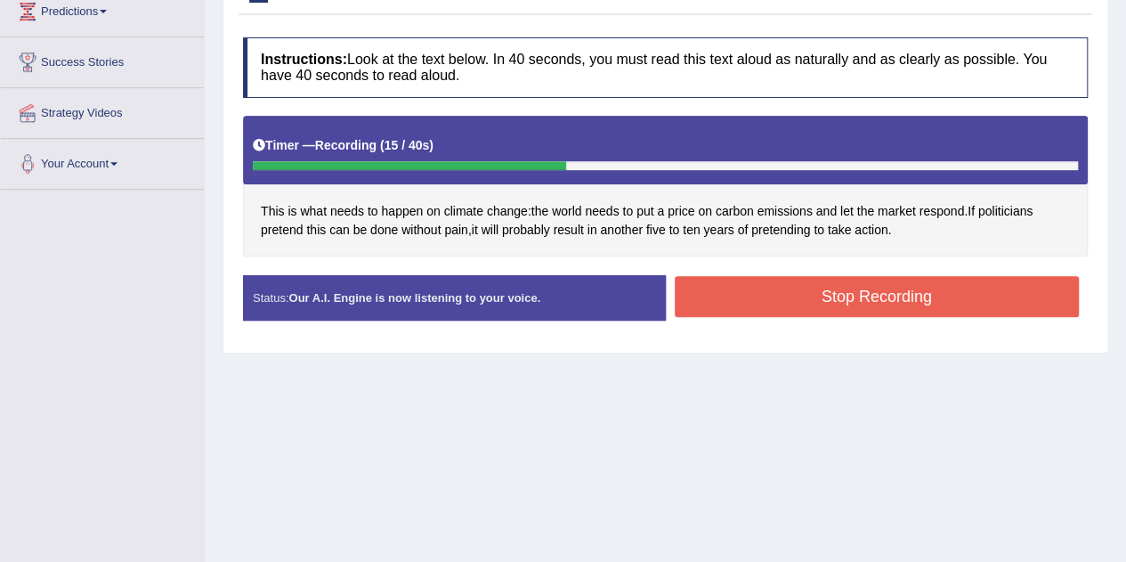
click at [846, 298] on button "Stop Recording" at bounding box center [877, 296] width 405 height 41
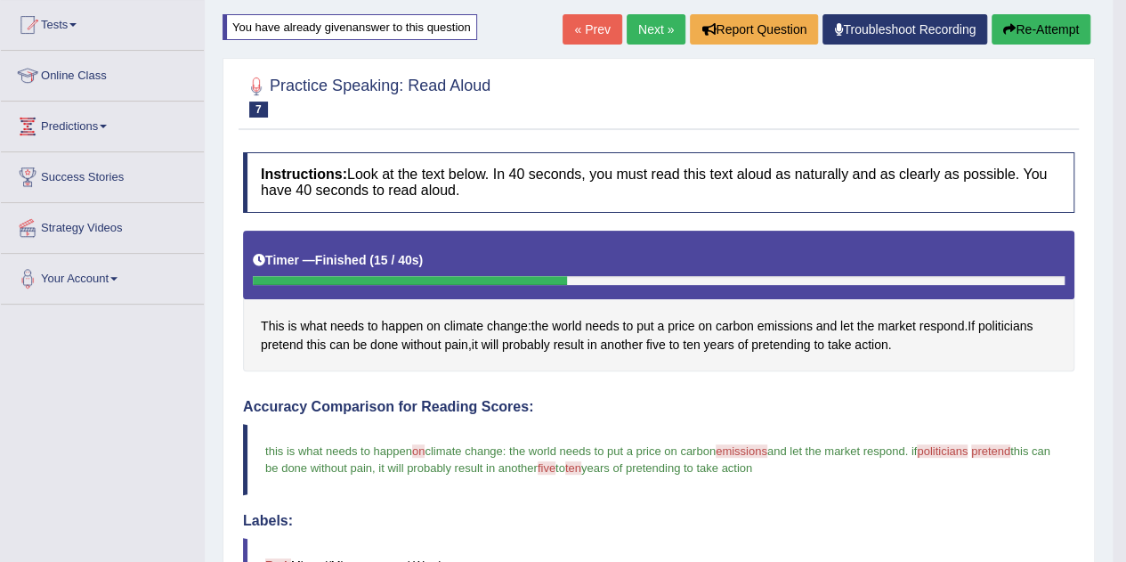
scroll to position [188, 0]
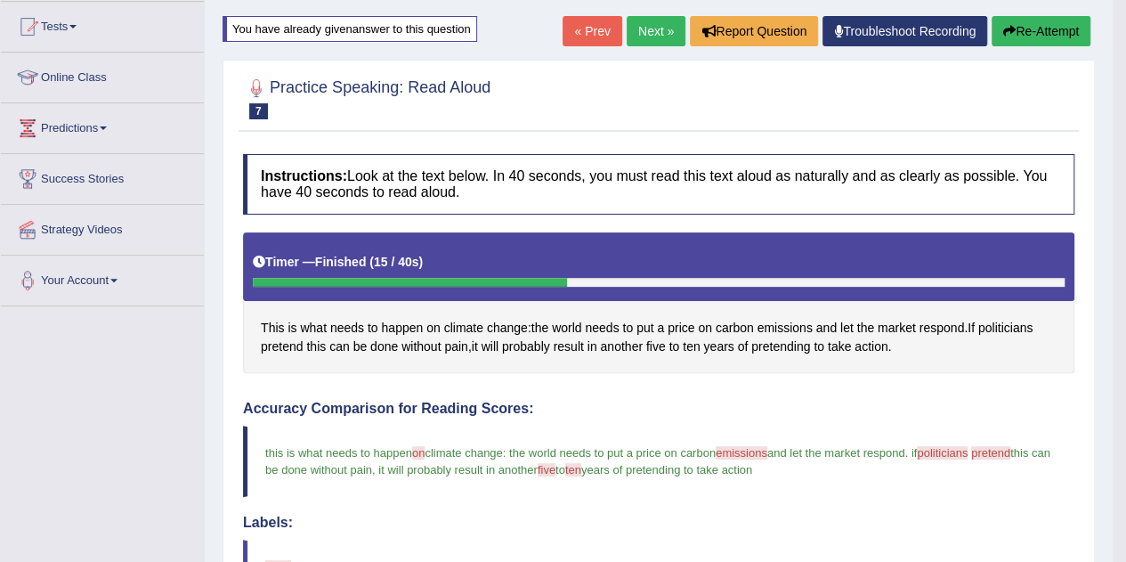
click at [650, 31] on link "Next »" at bounding box center [656, 31] width 59 height 30
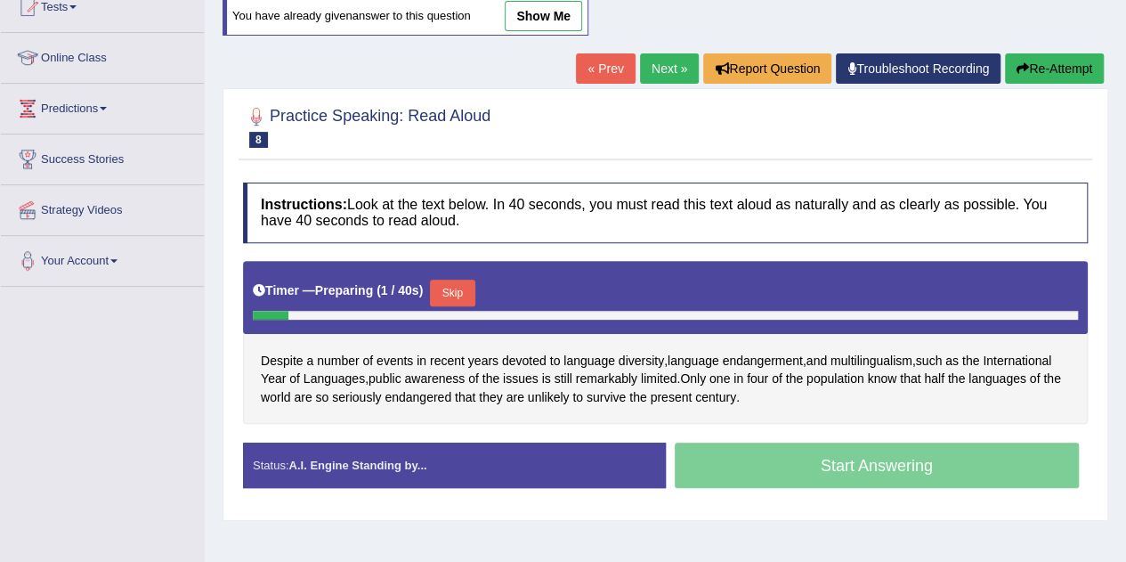
scroll to position [208, 0]
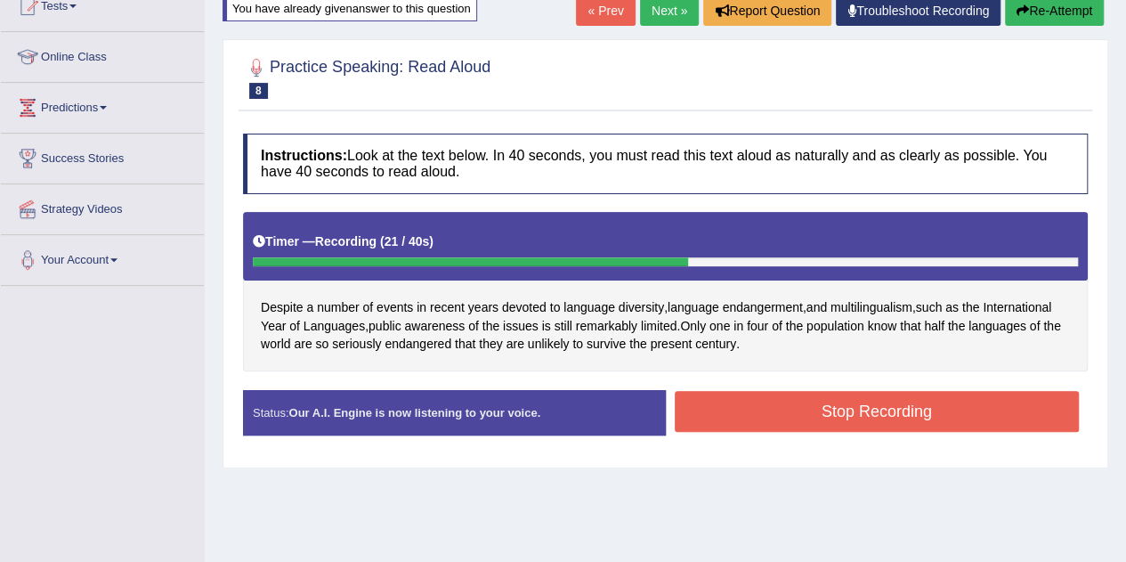
click at [854, 404] on button "Stop Recording" at bounding box center [877, 411] width 405 height 41
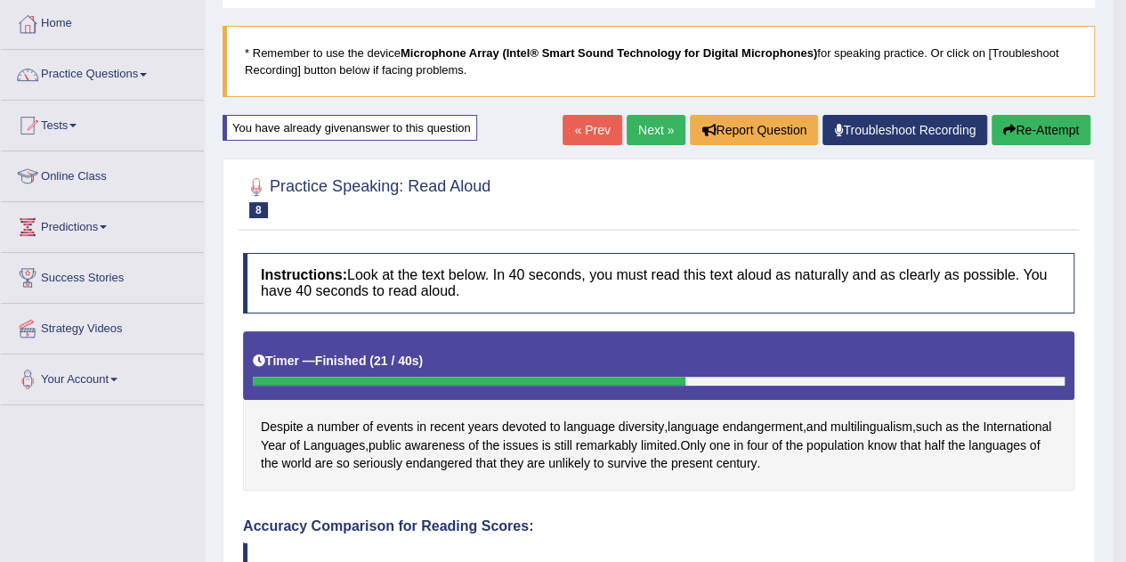
scroll to position [89, 0]
click at [637, 133] on link "Next »" at bounding box center [656, 130] width 59 height 30
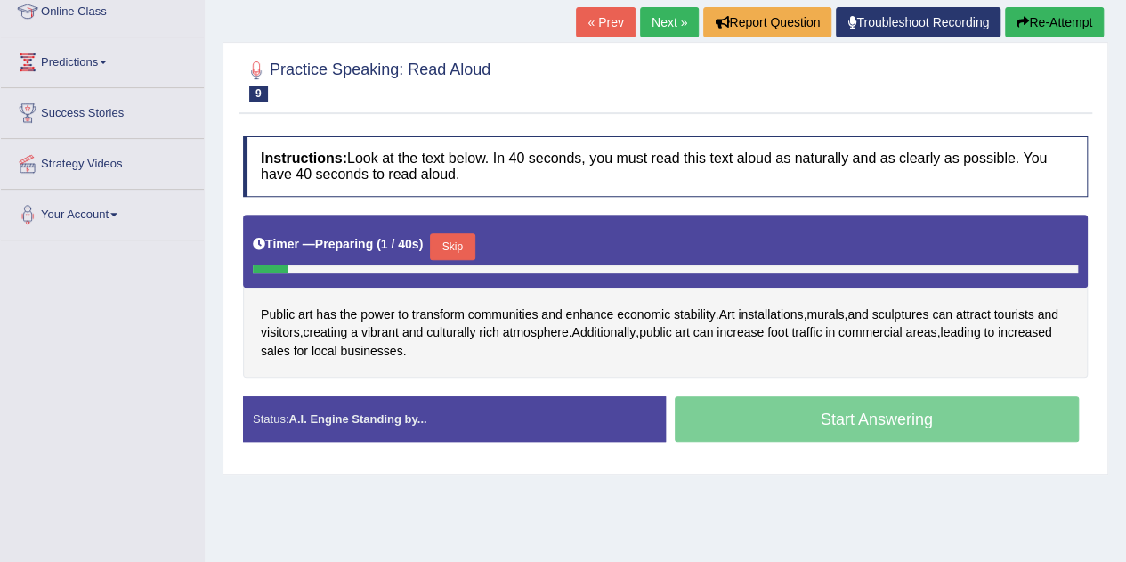
scroll to position [257, 0]
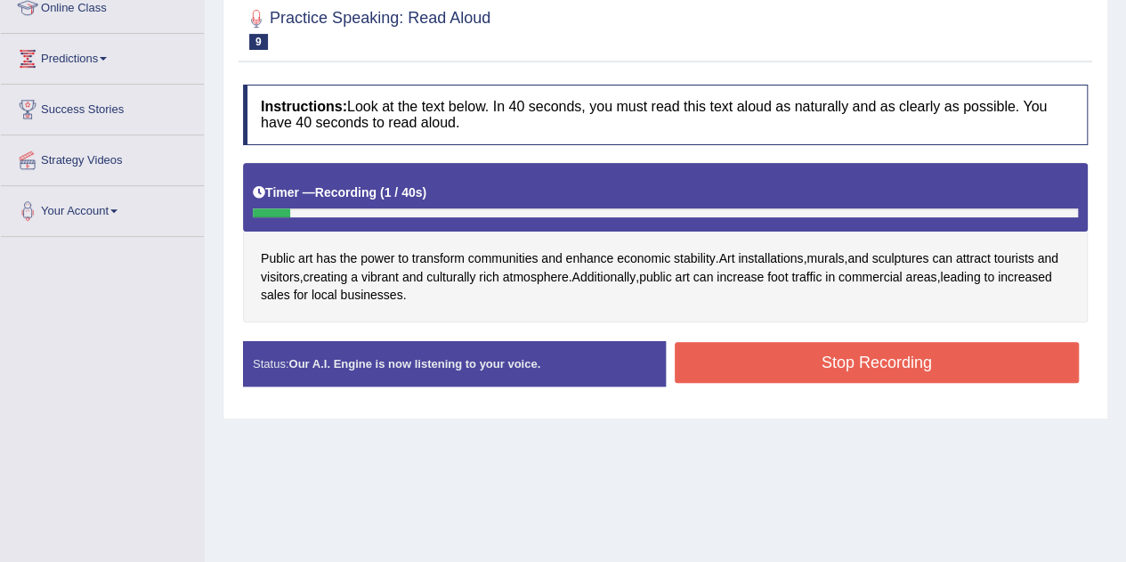
click at [803, 355] on button "Stop Recording" at bounding box center [877, 362] width 405 height 41
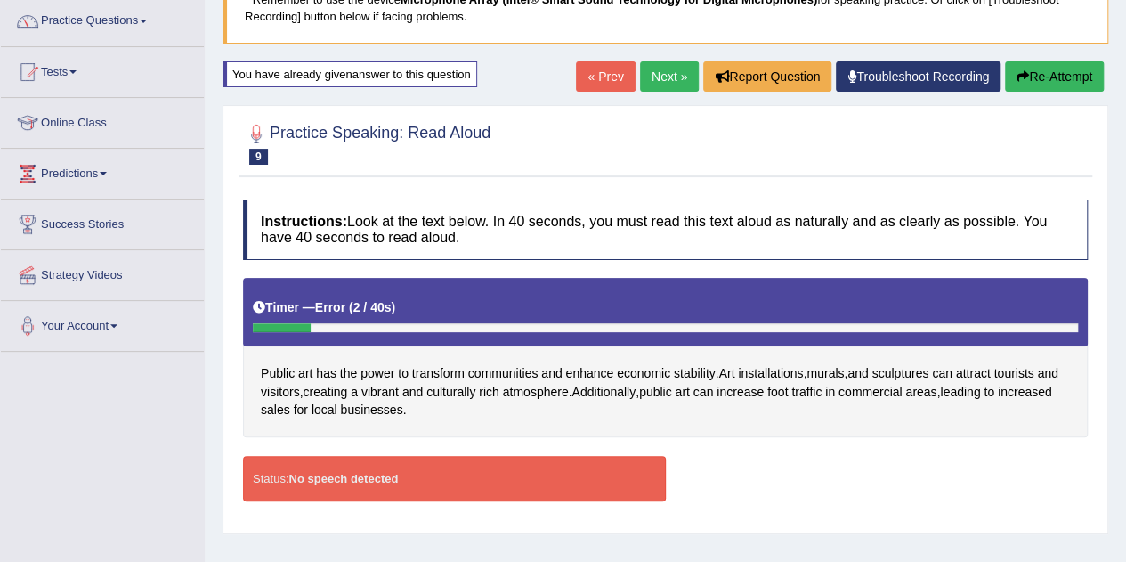
scroll to position [137, 0]
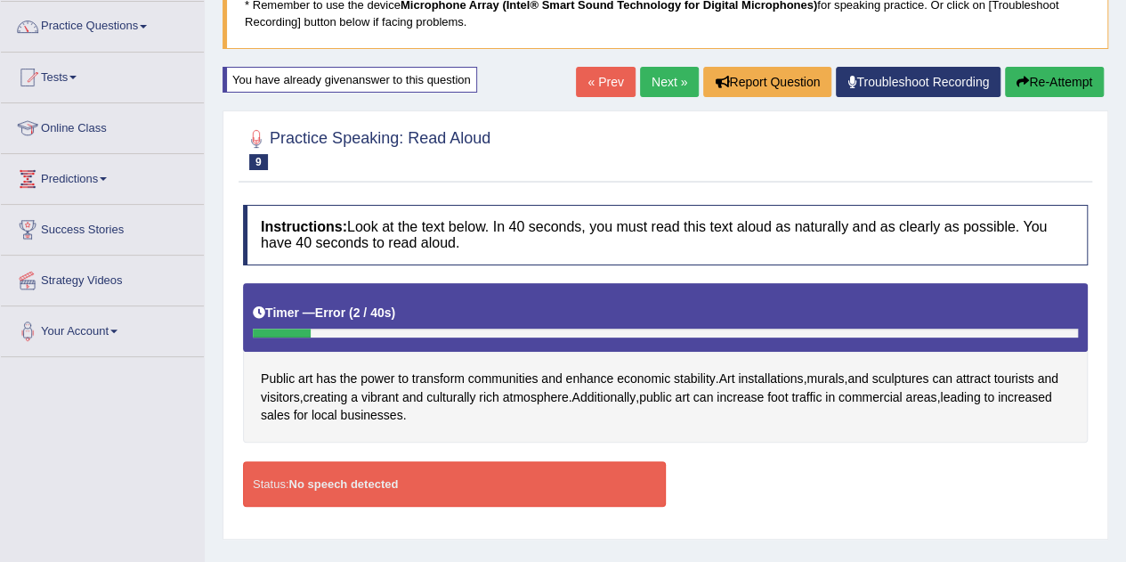
click at [1035, 83] on button "Re-Attempt" at bounding box center [1054, 82] width 99 height 30
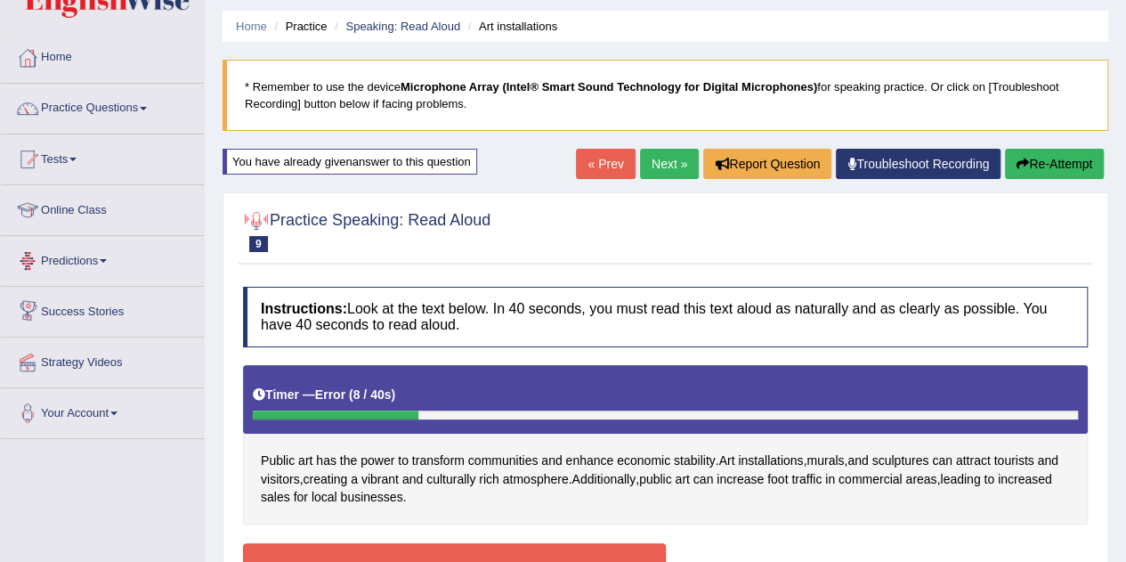
scroll to position [31, 0]
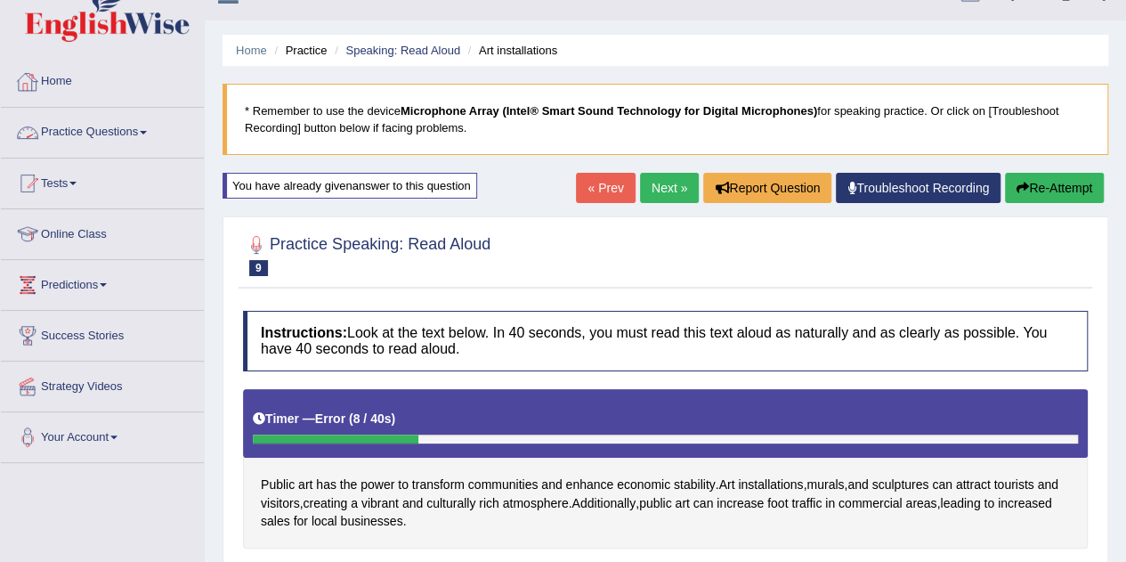
click at [112, 125] on link "Practice Questions" at bounding box center [102, 130] width 203 height 45
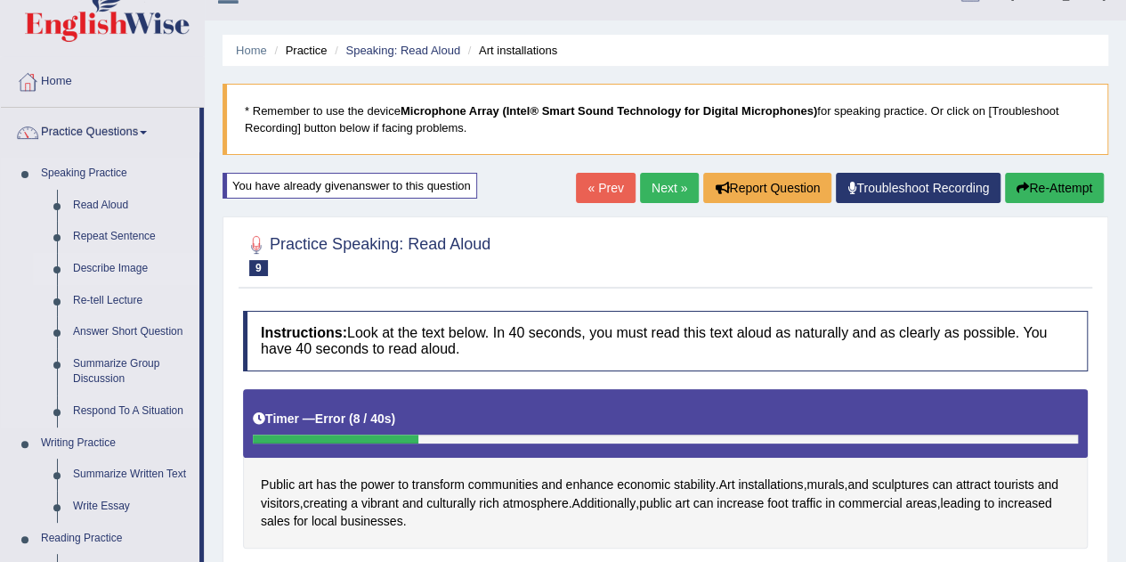
click at [119, 270] on link "Describe Image" at bounding box center [132, 269] width 134 height 32
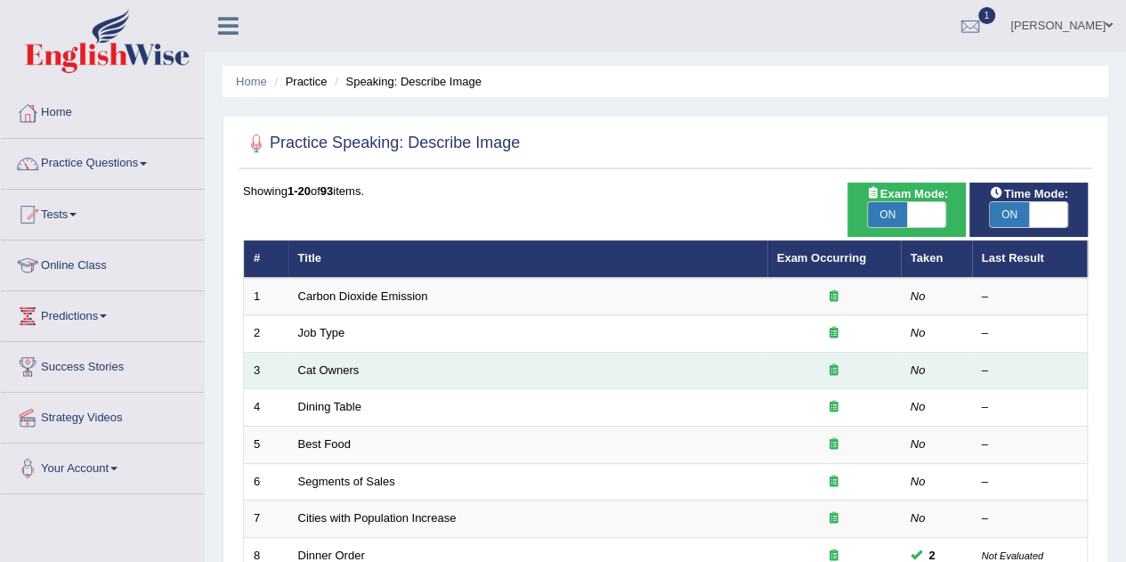
scroll to position [1, 0]
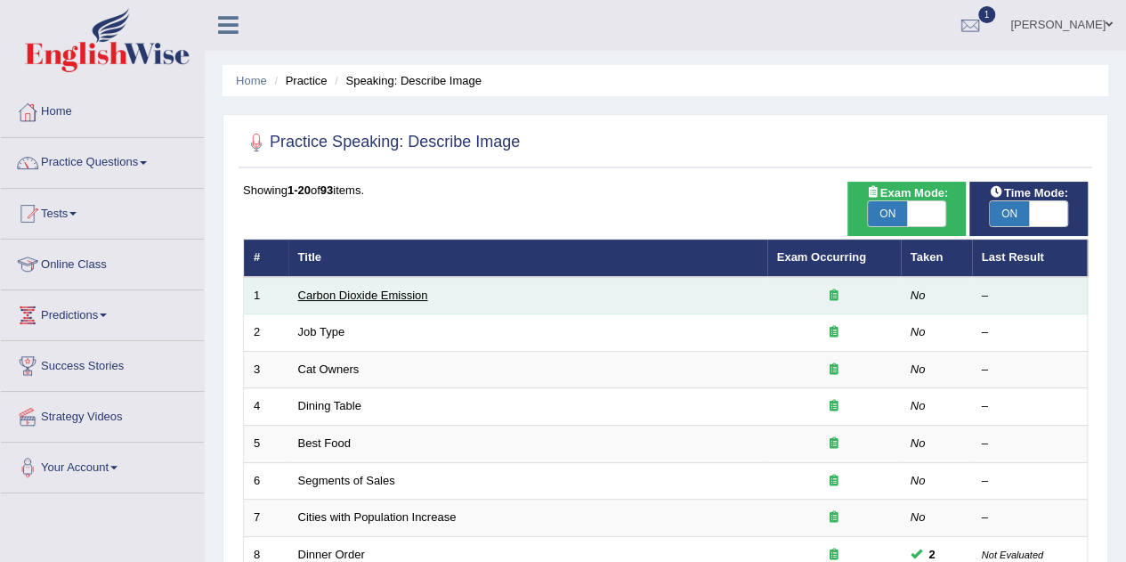
click at [383, 289] on link "Carbon Dioxide Emission" at bounding box center [363, 294] width 130 height 13
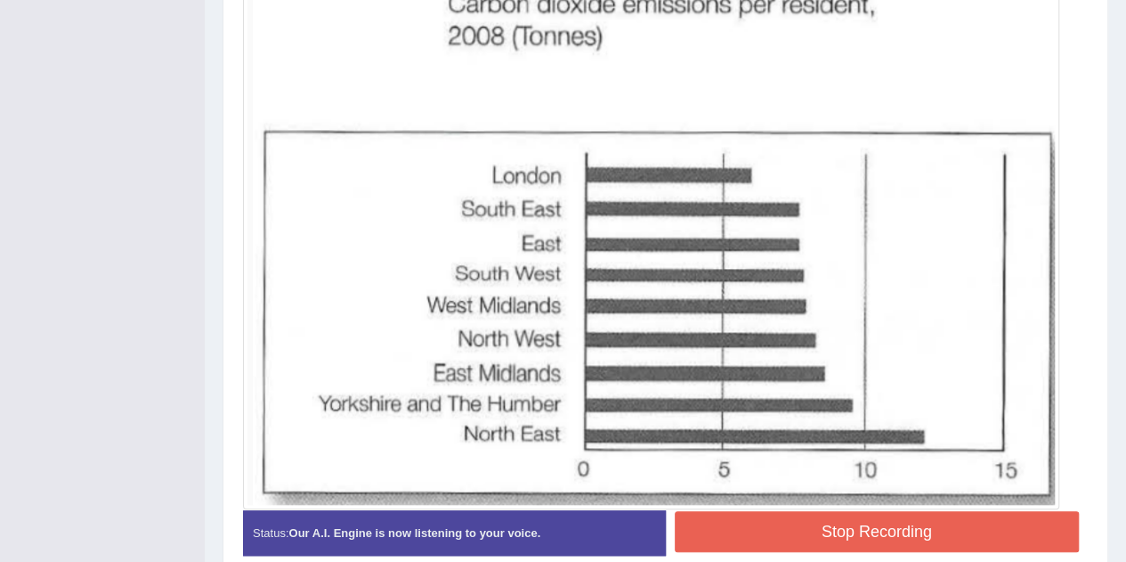
scroll to position [557, 0]
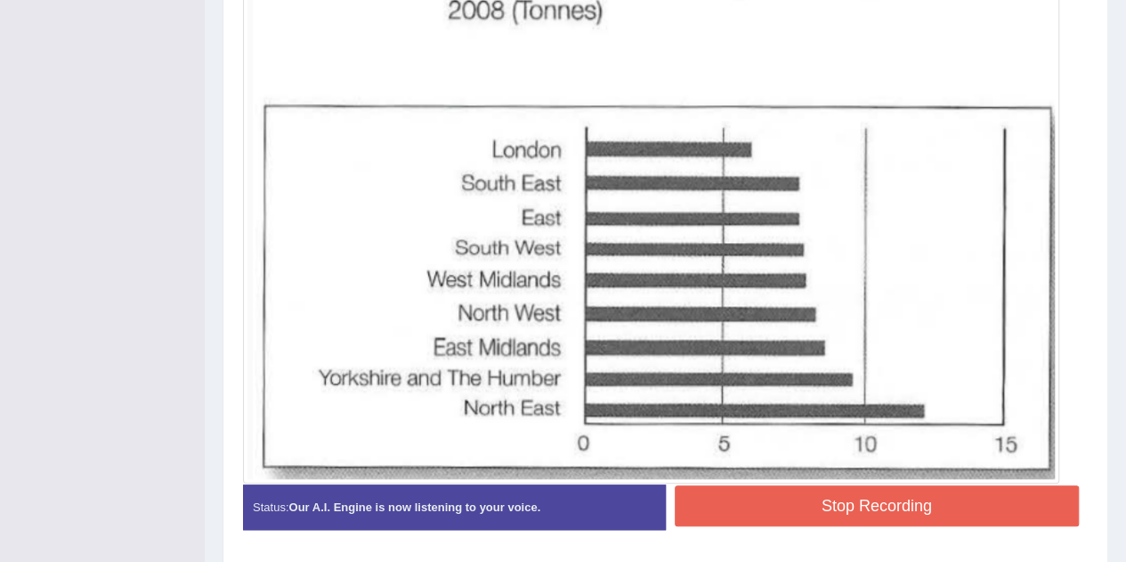
click at [730, 507] on button "Stop Recording" at bounding box center [877, 505] width 405 height 41
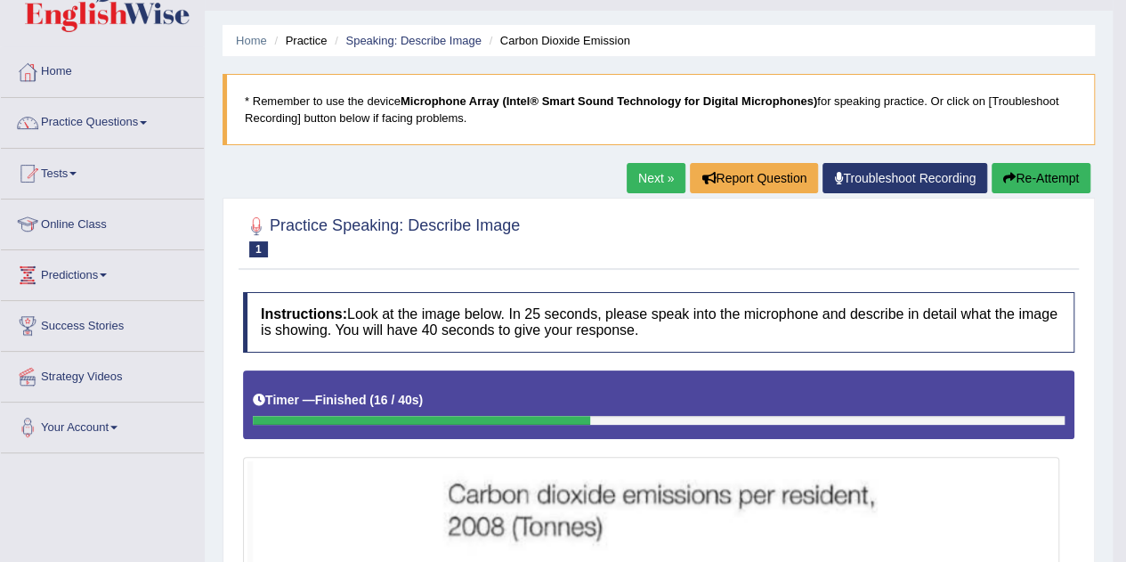
scroll to position [33, 0]
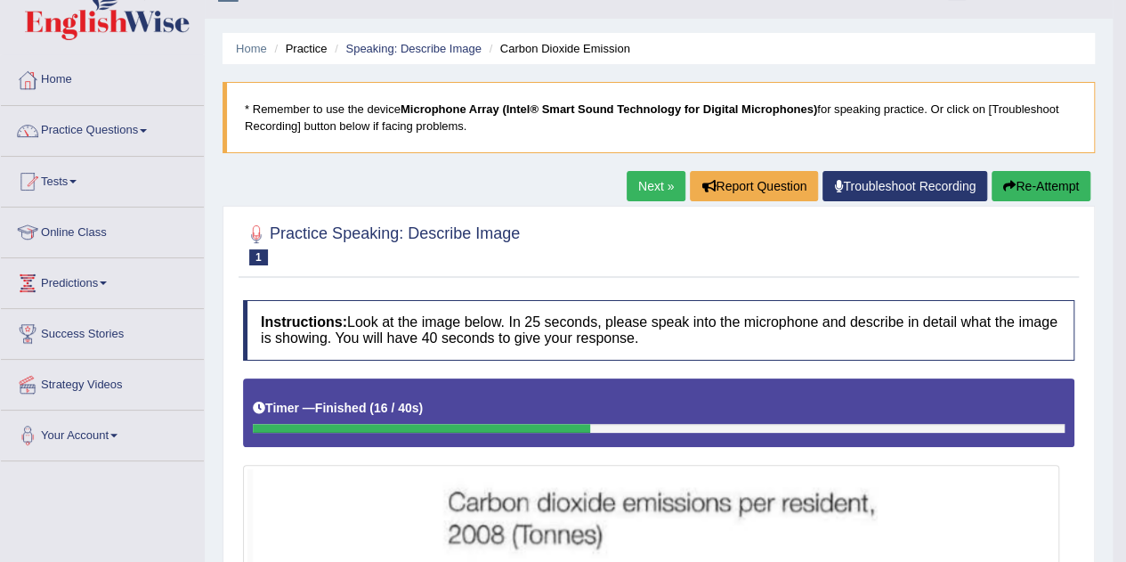
click at [634, 181] on link "Next »" at bounding box center [656, 186] width 59 height 30
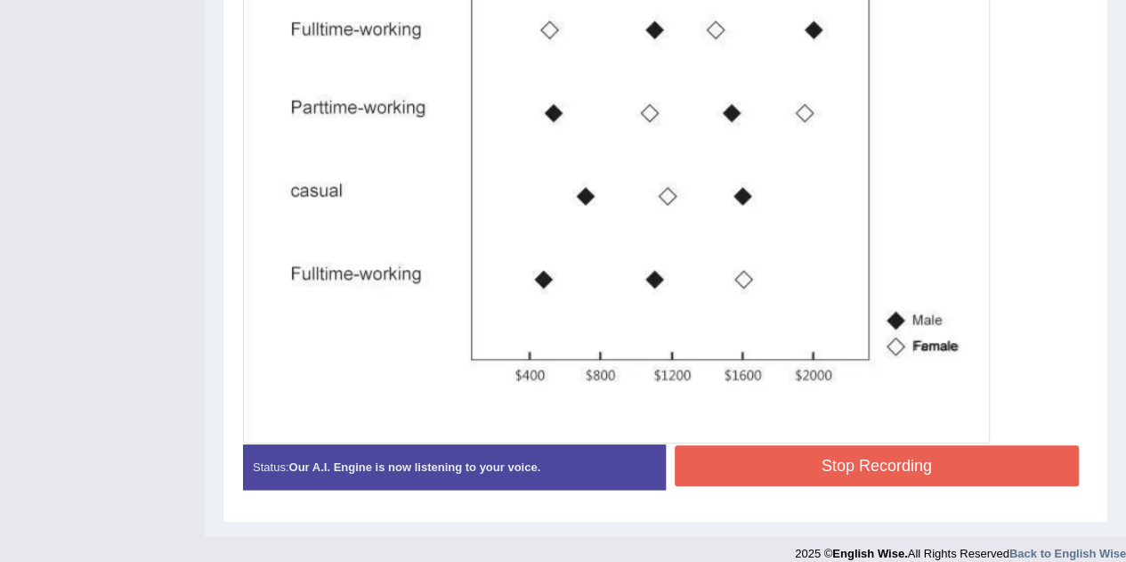
scroll to position [635, 0]
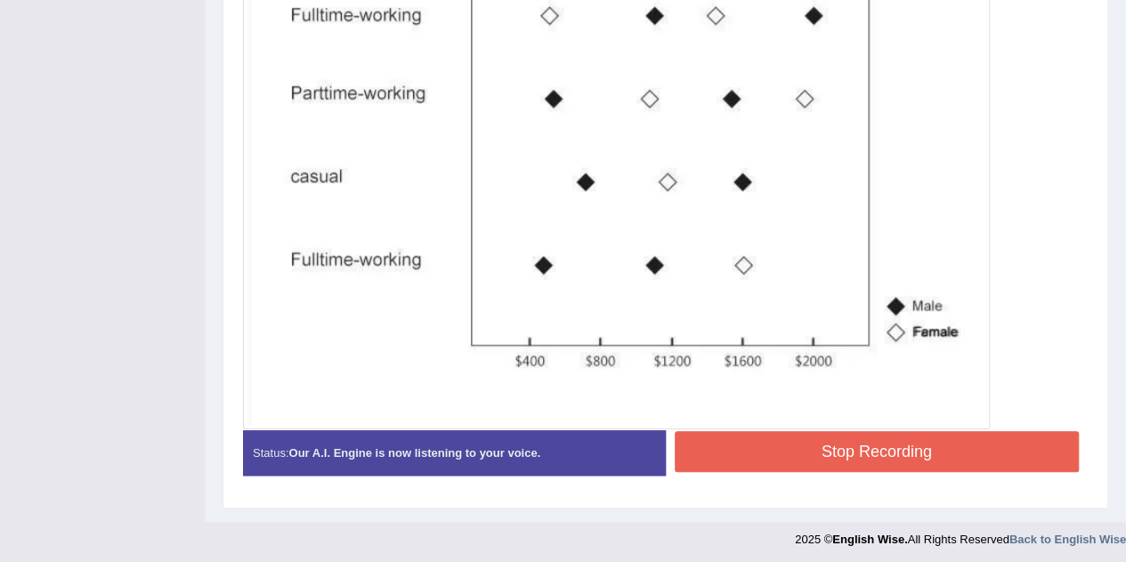
click at [772, 441] on button "Stop Recording" at bounding box center [877, 451] width 405 height 41
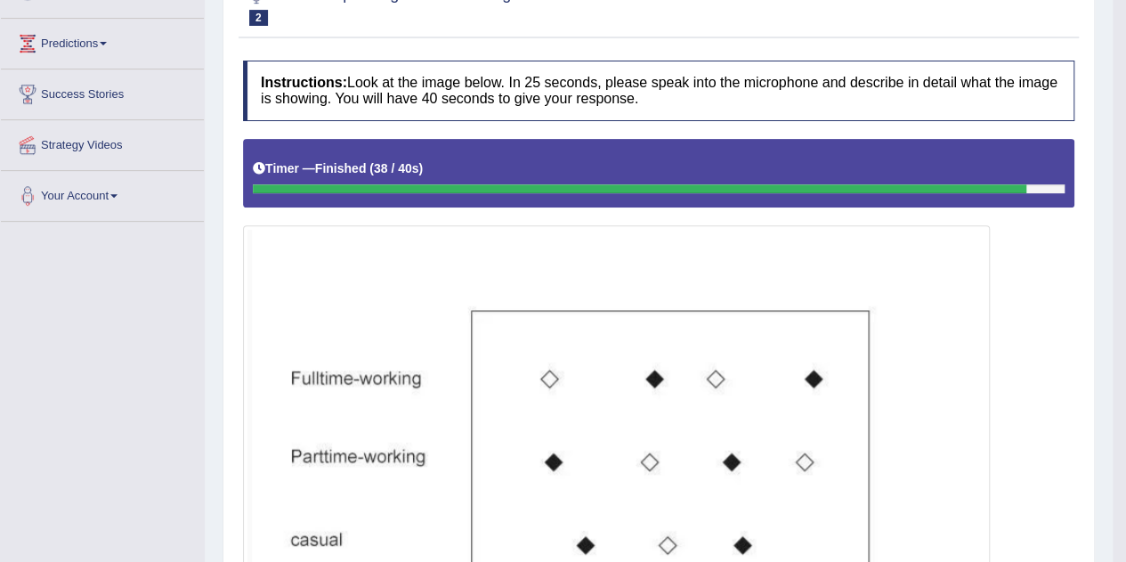
scroll to position [0, 0]
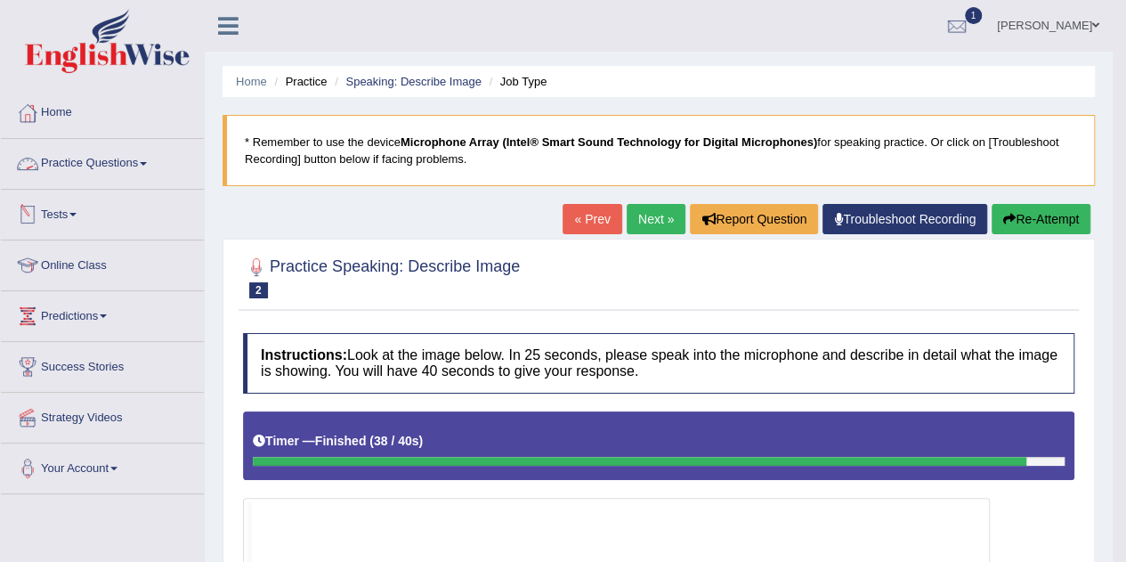
click at [94, 157] on link "Practice Questions" at bounding box center [102, 161] width 203 height 45
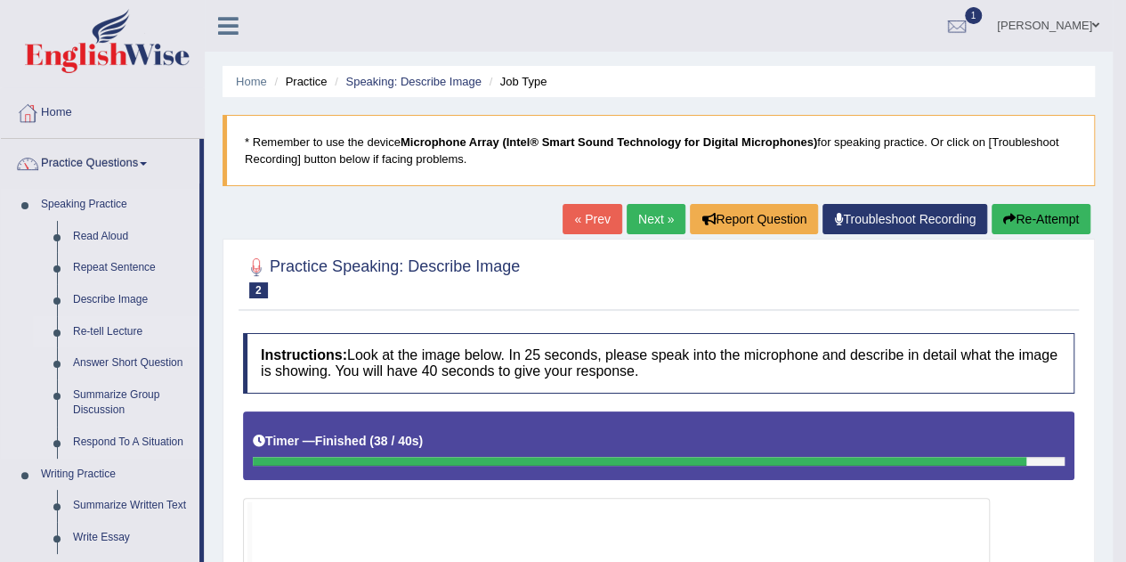
click at [109, 330] on link "Re-tell Lecture" at bounding box center [132, 332] width 134 height 32
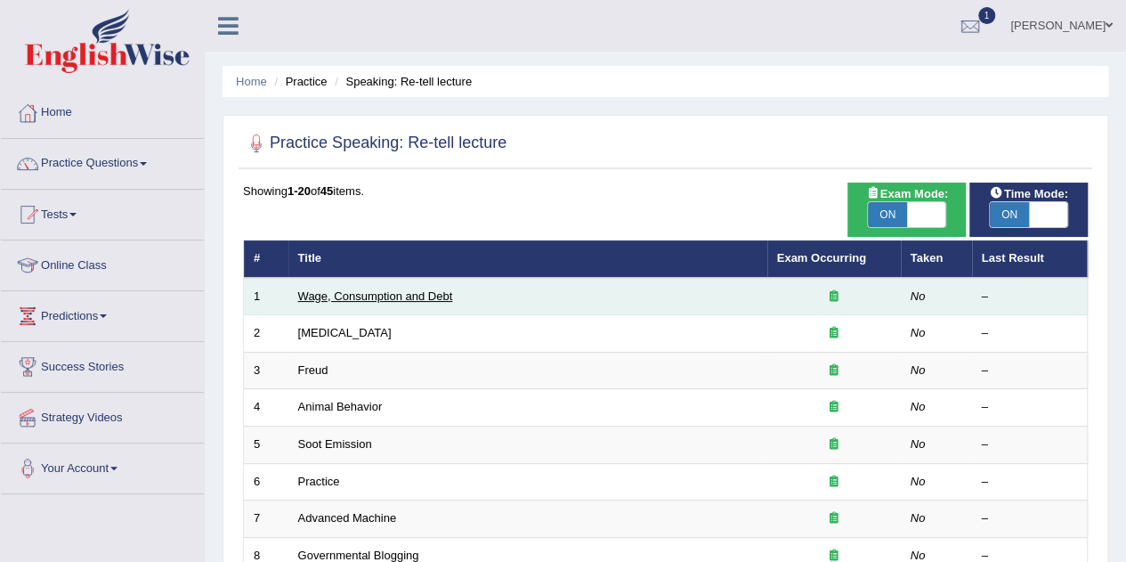
click at [406, 293] on link "Wage, Consumption and Debt" at bounding box center [375, 295] width 155 height 13
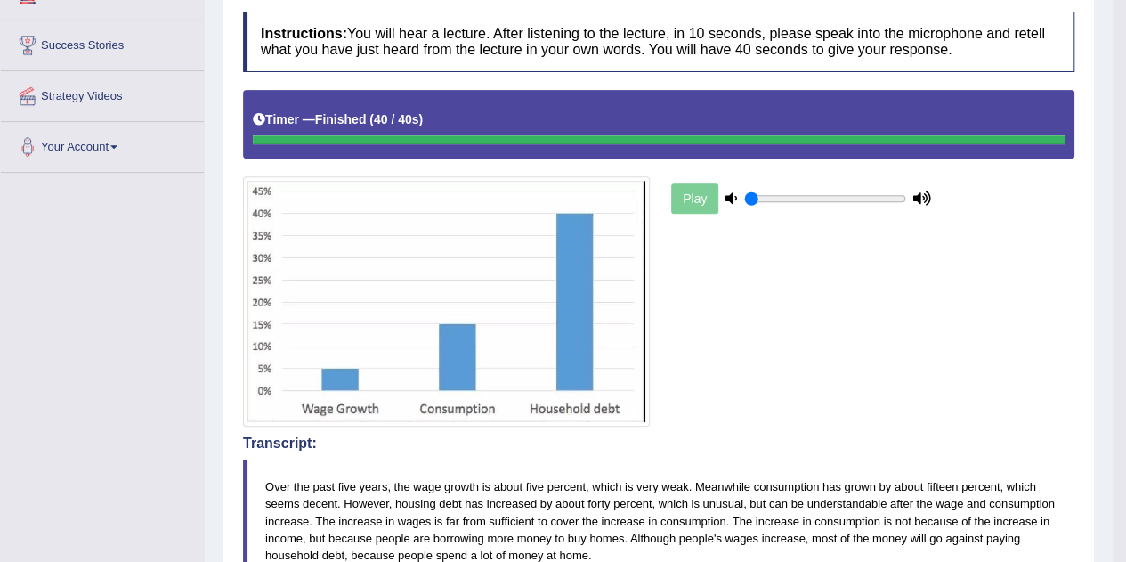
scroll to position [319, 0]
